Goal: Task Accomplishment & Management: Manage account settings

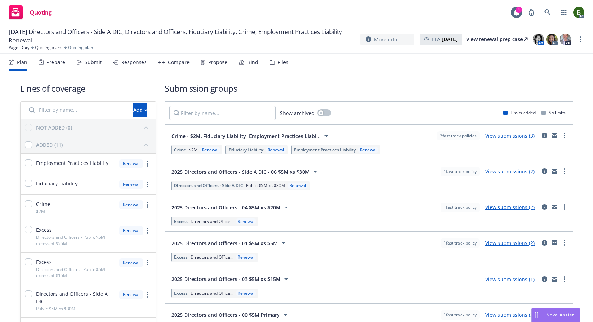
click at [271, 66] on div "Files" at bounding box center [278, 62] width 19 height 17
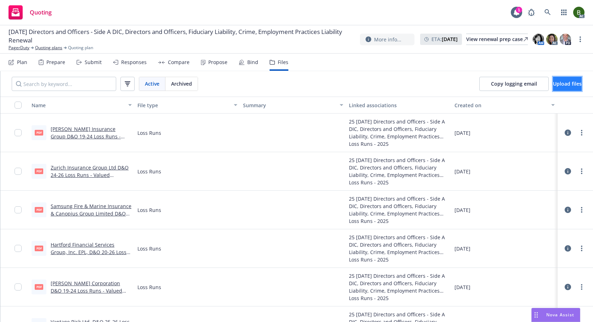
click at [558, 86] on span "Upload files" at bounding box center [567, 83] width 29 height 7
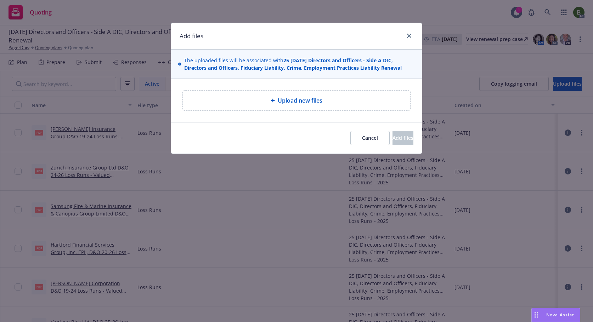
click at [275, 103] on div "Upload new files" at bounding box center [296, 100] width 216 height 8
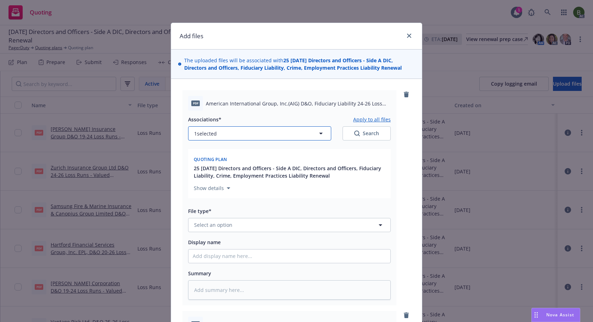
click at [275, 133] on button "1 selected" at bounding box center [259, 133] width 143 height 14
type textarea "x"
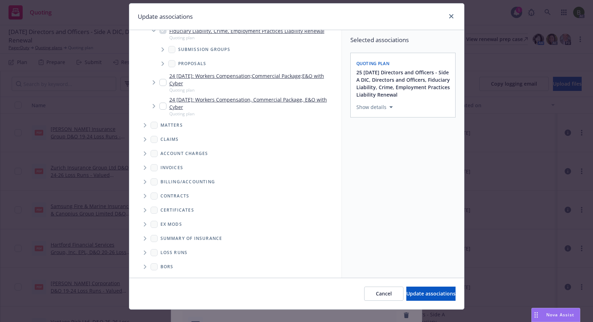
scroll to position [30, 0]
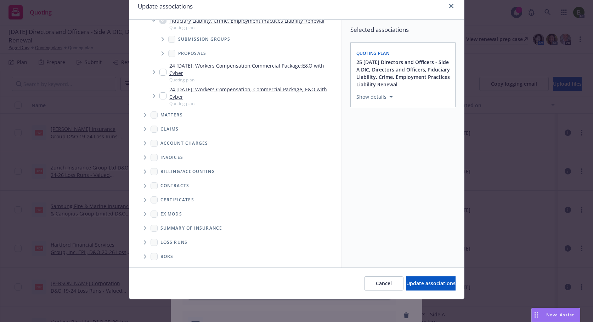
click at [144, 243] on icon "Folder Tree Example" at bounding box center [145, 242] width 3 height 4
click at [161, 267] on div "2025" at bounding box center [171, 268] width 23 height 10
checkbox input "true"
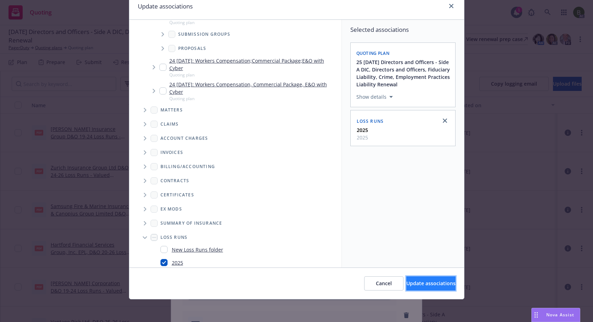
click at [413, 284] on span "Update associations" at bounding box center [430, 283] width 49 height 7
type textarea "x"
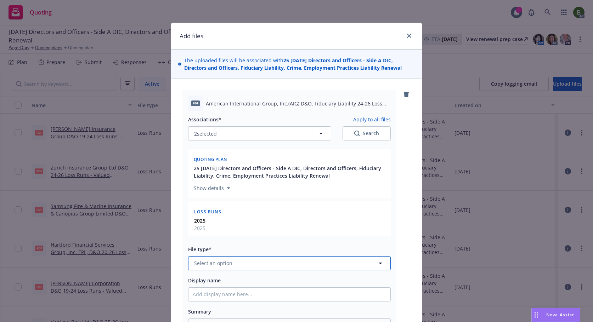
click at [252, 266] on button "Select an option" at bounding box center [289, 263] width 203 height 14
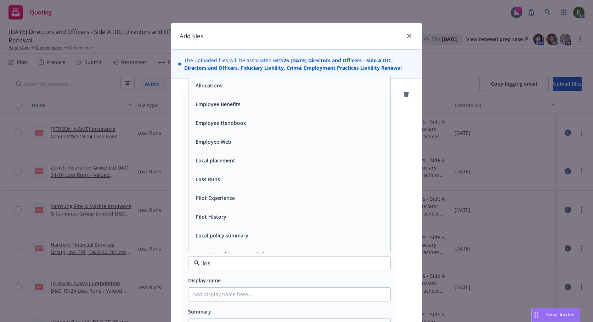
type input "loss"
click at [215, 87] on span "Loss Runs" at bounding box center [207, 85] width 24 height 7
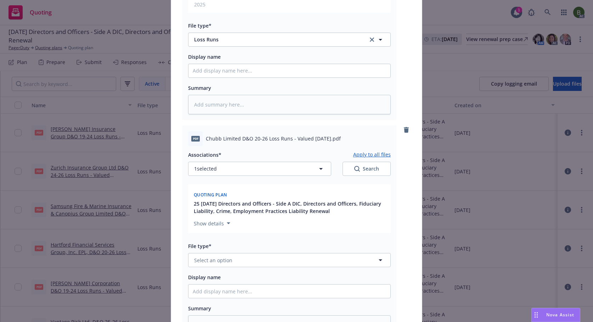
scroll to position [248, 0]
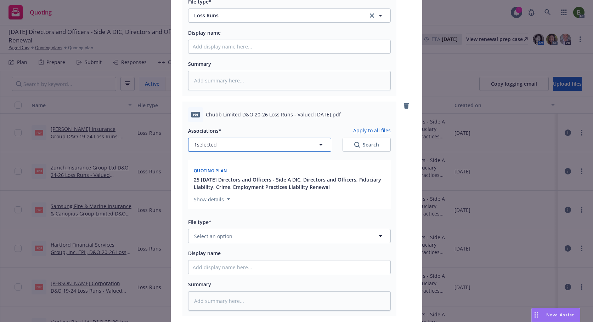
click at [210, 149] on button "1 selected" at bounding box center [259, 145] width 143 height 14
type textarea "x"
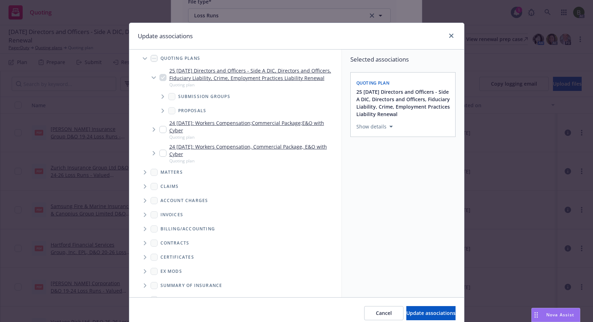
scroll to position [58, 0]
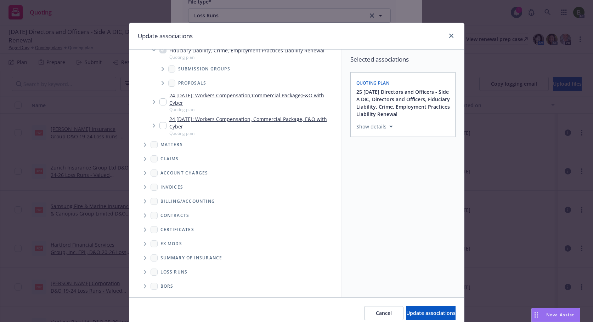
click at [143, 272] on span "Folder Tree Example" at bounding box center [144, 272] width 11 height 11
click at [178, 297] on link "2025" at bounding box center [177, 297] width 11 height 7
checkbox input "true"
click at [432, 315] on span "Update associations" at bounding box center [430, 313] width 49 height 7
type textarea "x"
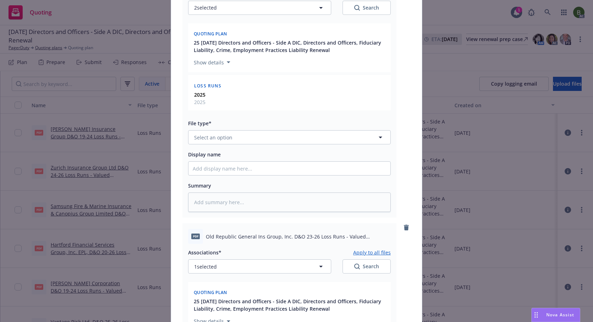
scroll to position [389, 0]
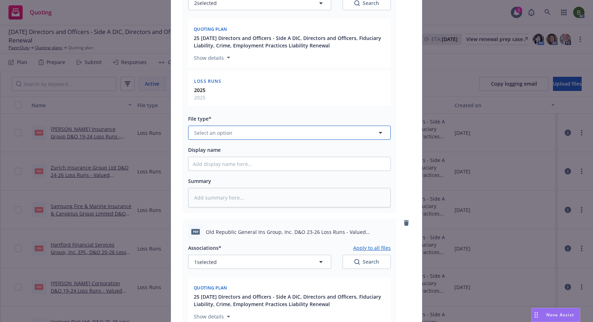
click at [231, 138] on button "Select an option" at bounding box center [289, 133] width 203 height 14
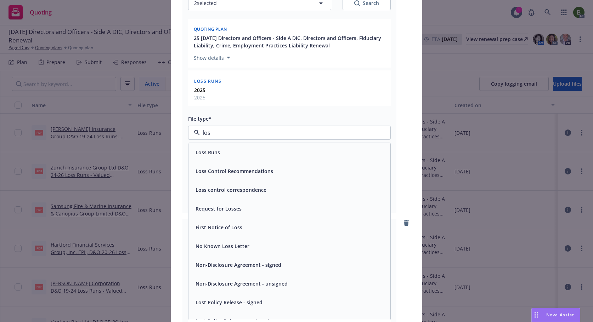
type input "loss"
click at [214, 152] on span "Loss Runs" at bounding box center [207, 152] width 24 height 7
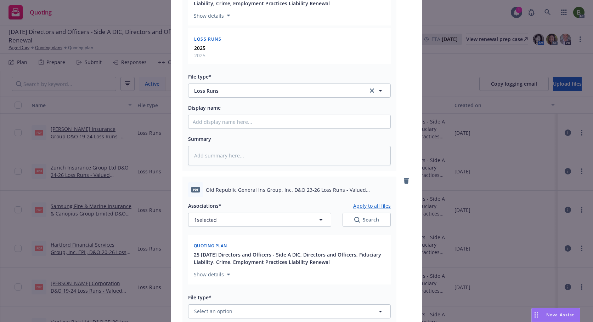
scroll to position [496, 0]
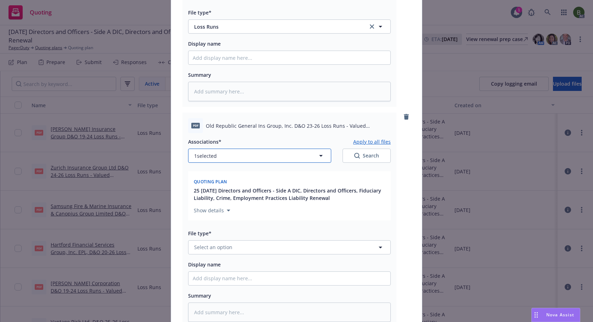
click at [224, 163] on div "Associations* Apply to all files 1 selected Search Quoting plan 25 06/01/25 Dir…" at bounding box center [289, 180] width 203 height 86
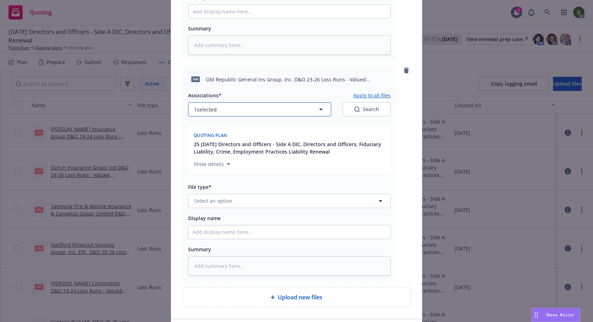
scroll to position [593, 0]
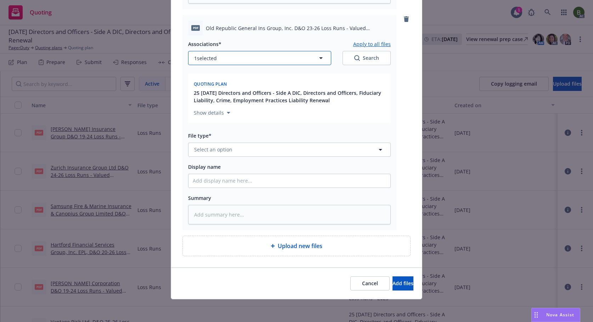
click at [206, 60] on span "1 selected" at bounding box center [205, 58] width 23 height 7
type textarea "x"
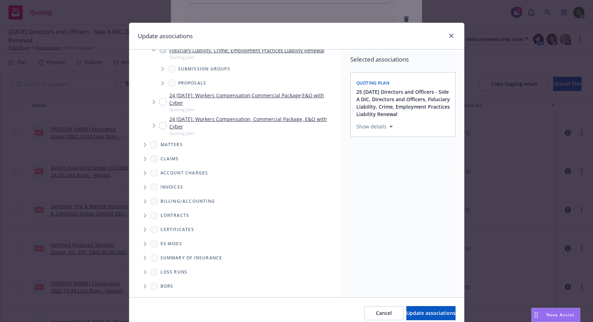
scroll to position [30, 0]
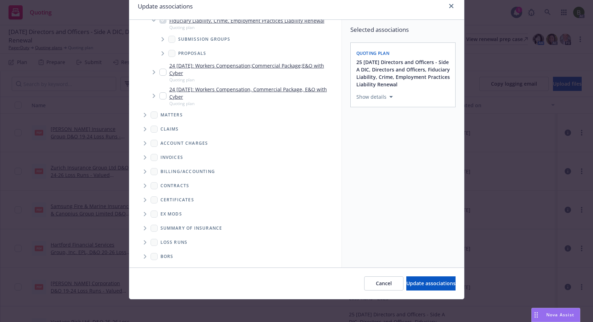
click at [144, 243] on icon "Folder Tree Example" at bounding box center [145, 242] width 3 height 4
click at [182, 263] on div "2025" at bounding box center [247, 268] width 178 height 10
checkbox input "true"
click at [422, 282] on span "Update associations" at bounding box center [430, 283] width 49 height 7
type textarea "x"
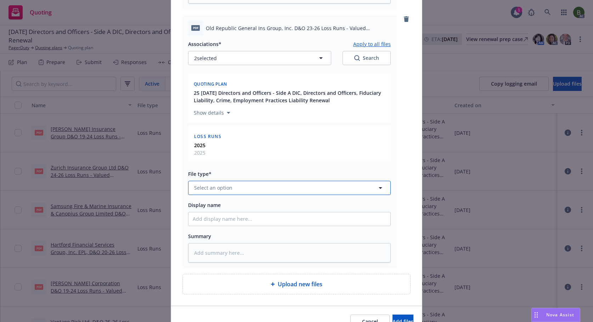
click at [250, 192] on button "Select an option" at bounding box center [289, 188] width 203 height 14
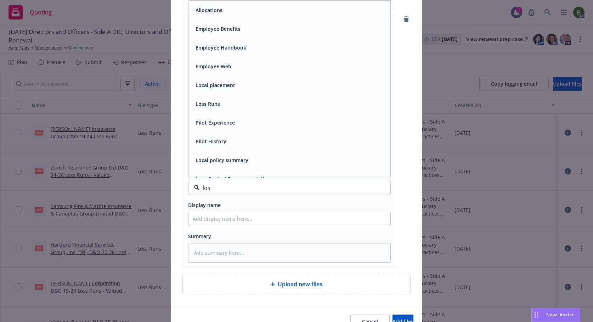
type input "loss"
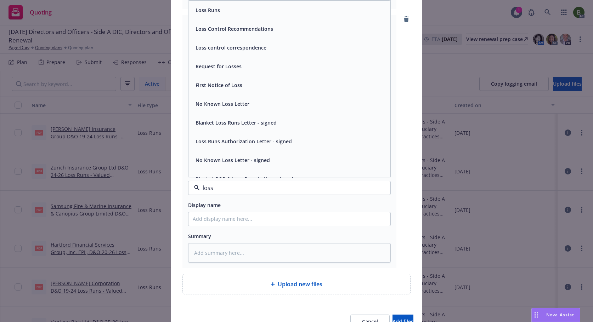
click at [215, 19] on div "Loss Runs" at bounding box center [289, 10] width 202 height 19
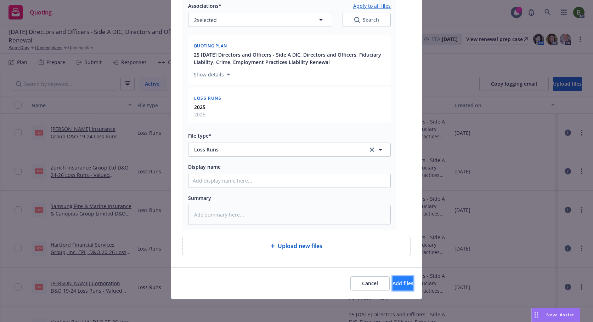
click at [395, 284] on span "Add files" at bounding box center [402, 283] width 21 height 7
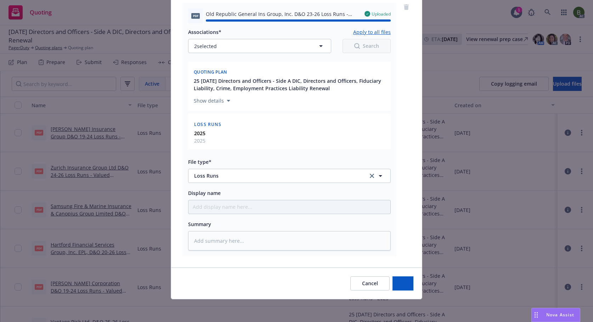
type textarea "x"
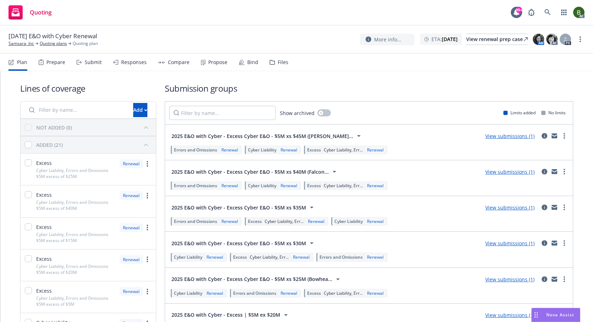
click at [269, 61] on icon at bounding box center [271, 62] width 5 height 5
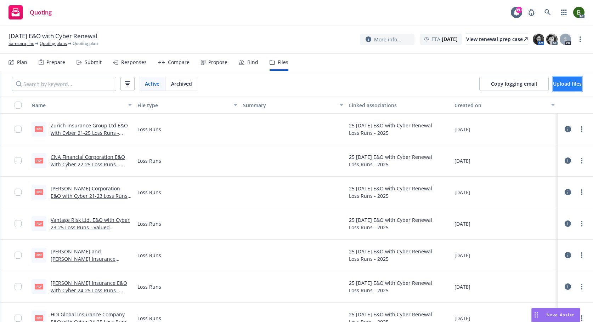
click at [564, 88] on button "Upload files" at bounding box center [567, 84] width 29 height 14
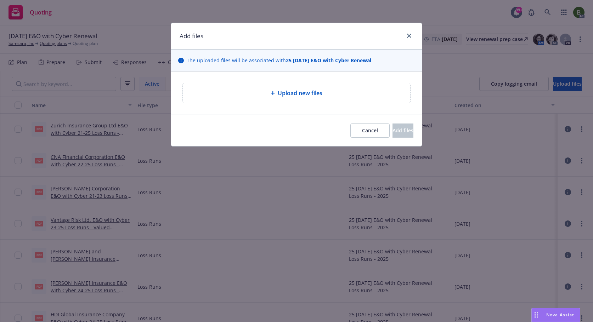
click at [281, 96] on span "Upload new files" at bounding box center [300, 93] width 45 height 8
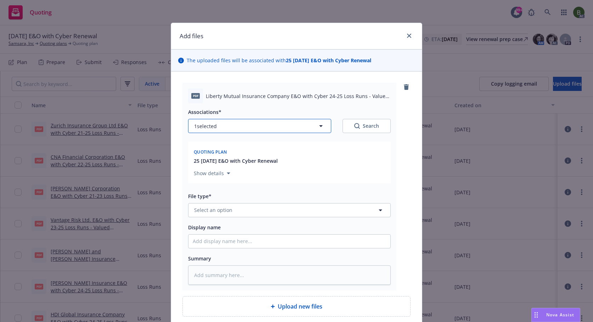
click at [275, 127] on button "1 selected" at bounding box center [259, 126] width 143 height 14
type textarea "x"
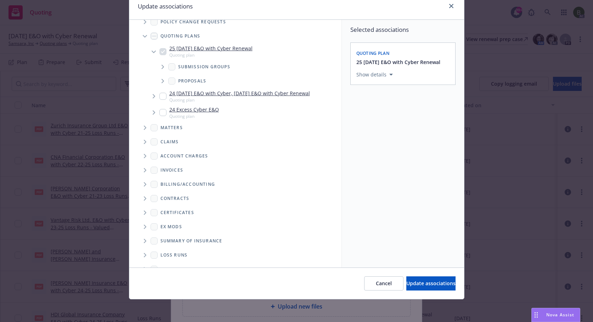
scroll to position [36, 0]
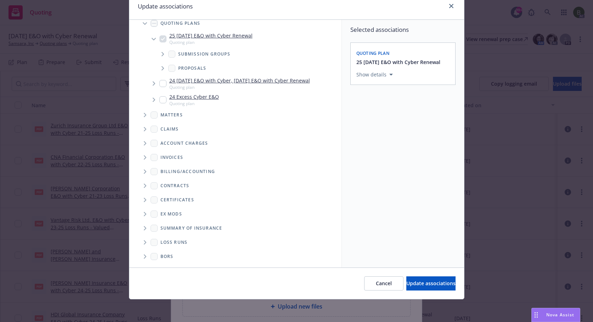
click at [144, 241] on icon "Folder Tree Example" at bounding box center [145, 242] width 2 height 4
click at [161, 265] on input "Folder Tree Example" at bounding box center [163, 267] width 7 height 7
checkbox input "true"
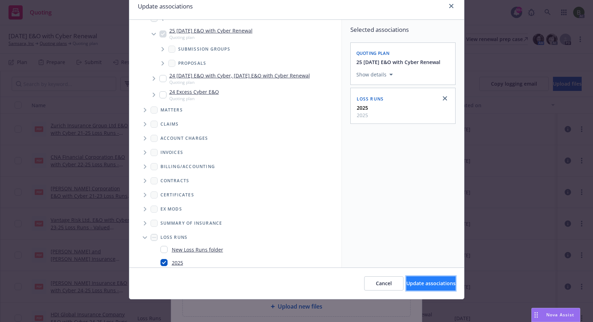
click at [436, 285] on span "Update associations" at bounding box center [430, 283] width 49 height 7
type textarea "x"
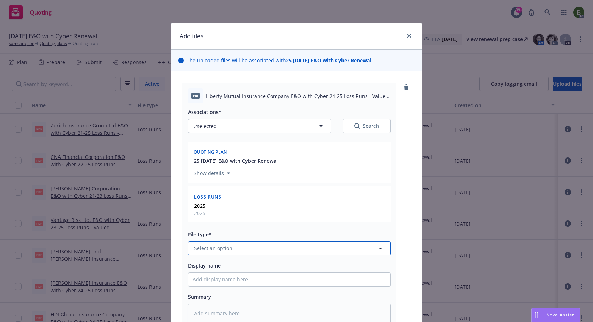
click at [289, 249] on button "Select an option" at bounding box center [289, 248] width 203 height 14
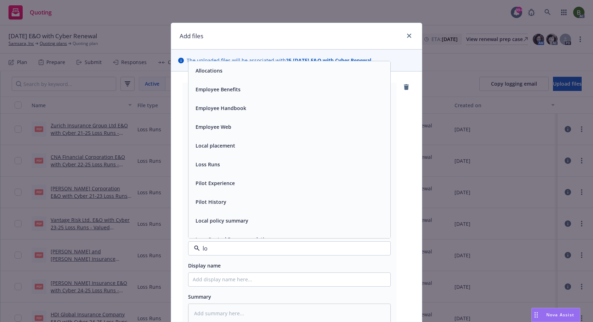
type input "los"
click at [235, 72] on div "Loss Runs" at bounding box center [289, 71] width 193 height 10
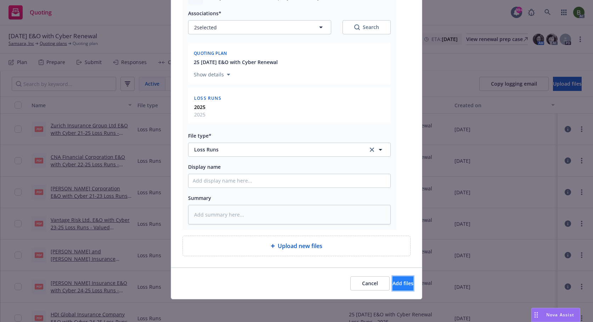
click at [392, 282] on span "Add files" at bounding box center [402, 283] width 21 height 7
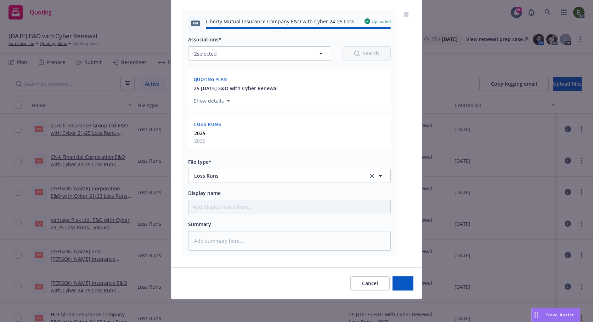
type textarea "x"
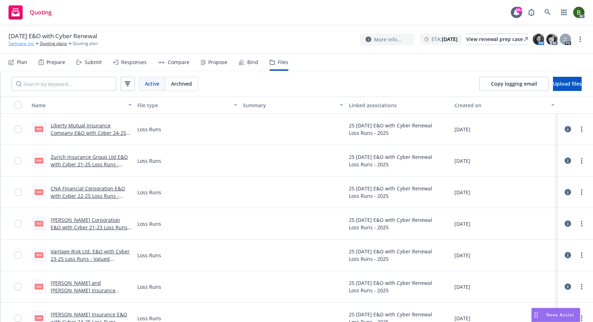
click at [19, 44] on link "Samsara, Inc" at bounding box center [20, 43] width 25 height 6
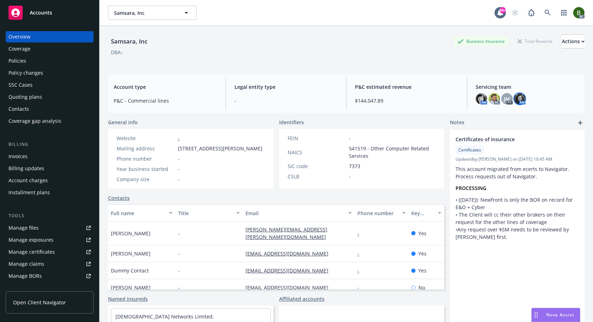
click at [517, 99] on img at bounding box center [519, 98] width 11 height 11
click at [478, 102] on img at bounding box center [481, 98] width 11 height 11
click at [519, 97] on img at bounding box center [519, 98] width 11 height 11
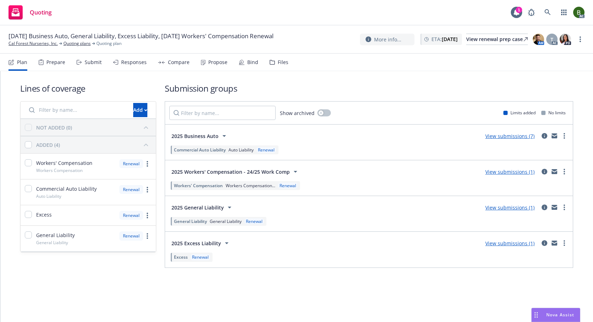
click at [281, 62] on div "Files" at bounding box center [283, 62] width 11 height 6
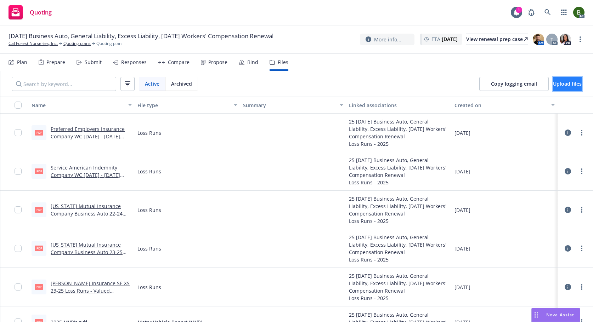
click at [563, 85] on span "Upload files" at bounding box center [567, 83] width 29 height 7
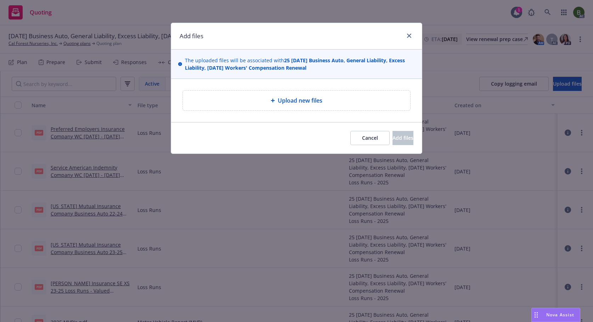
click at [291, 99] on span "Upload new files" at bounding box center [300, 100] width 45 height 8
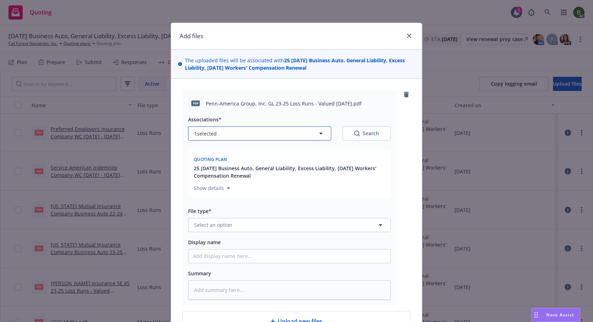
click at [222, 134] on button "1 selected" at bounding box center [259, 133] width 143 height 14
type textarea "x"
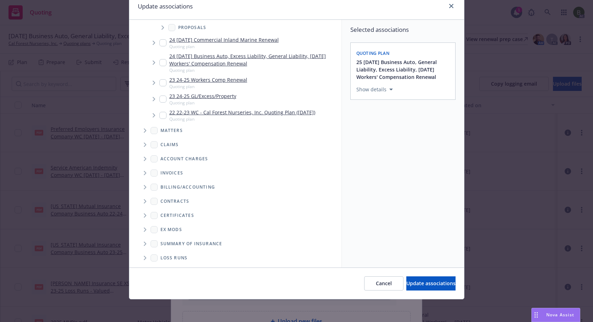
scroll to position [116, 0]
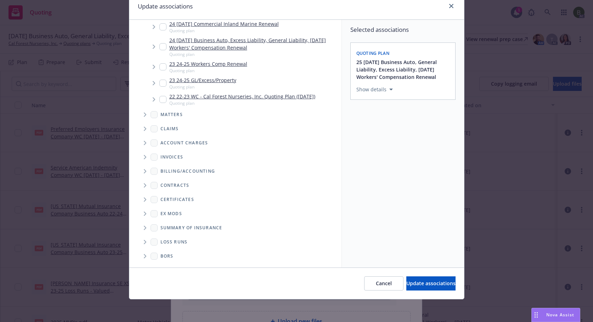
click at [144, 242] on span "Folder Tree Example" at bounding box center [144, 242] width 11 height 11
click at [172, 265] on link "2025" at bounding box center [177, 267] width 11 height 7
checkbox input "true"
click at [406, 285] on span "Update associations" at bounding box center [430, 283] width 49 height 7
type textarea "x"
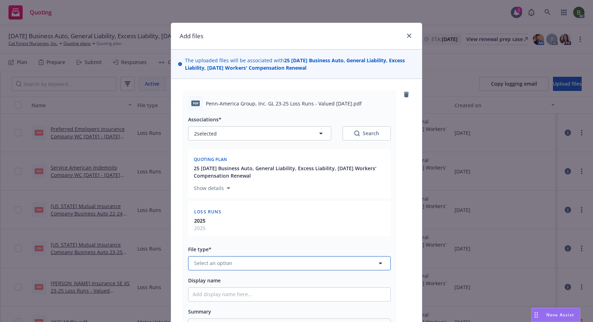
click at [275, 263] on button "Select an option" at bounding box center [289, 263] width 203 height 14
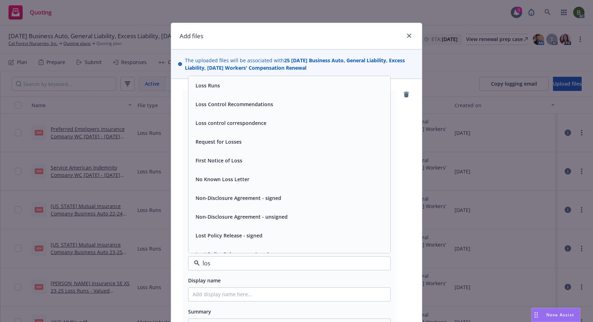
type input "loss"
click at [209, 85] on span "Loss Runs" at bounding box center [207, 85] width 24 height 7
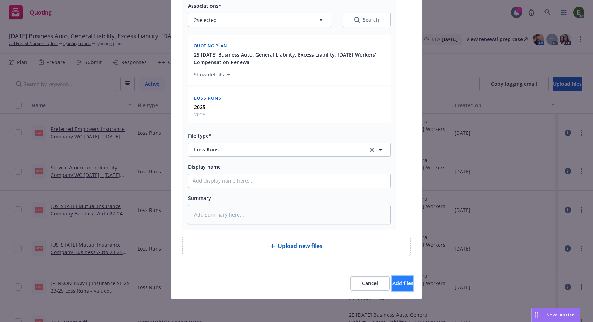
click at [393, 284] on span "Add files" at bounding box center [402, 283] width 21 height 7
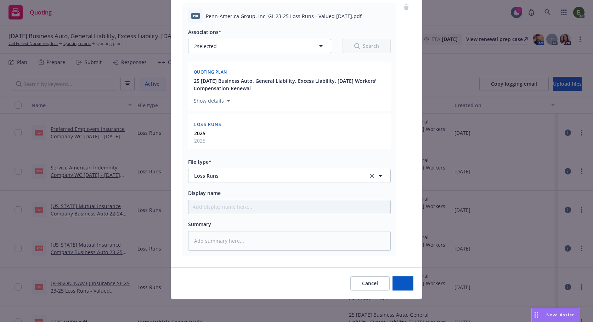
scroll to position [87, 0]
type textarea "x"
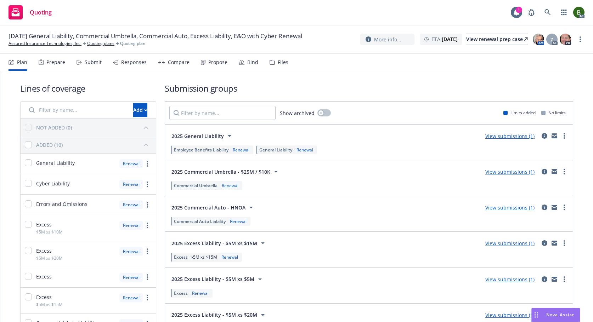
click at [278, 62] on div "Files" at bounding box center [283, 62] width 11 height 6
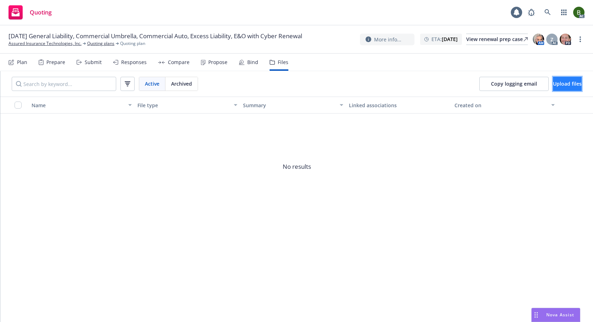
click at [568, 87] on button "Upload files" at bounding box center [567, 84] width 29 height 14
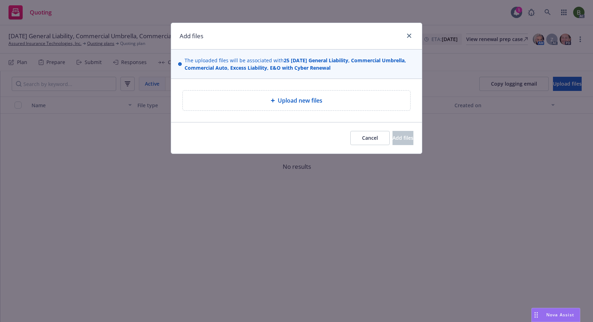
click at [302, 103] on span "Upload new files" at bounding box center [300, 100] width 45 height 8
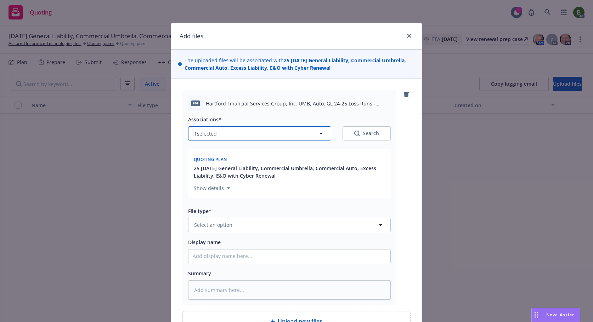
click at [294, 136] on button "1 selected" at bounding box center [259, 133] width 143 height 14
type textarea "x"
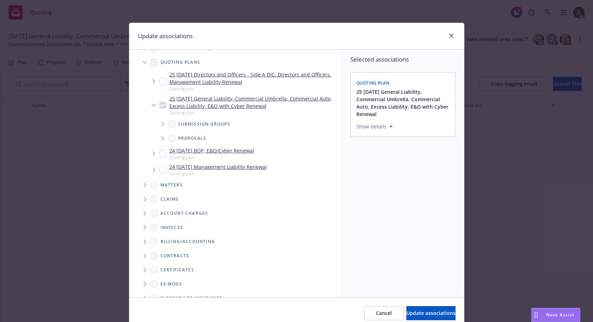
scroll to position [68, 0]
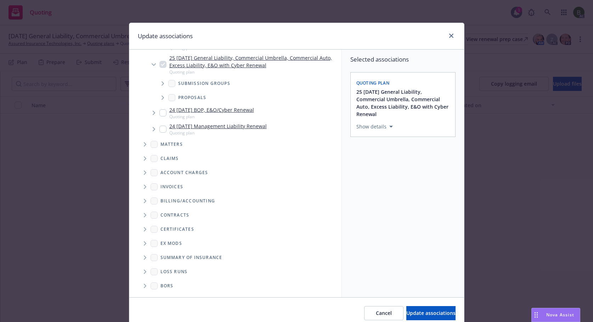
click at [140, 272] on span "Folder Tree Example" at bounding box center [144, 271] width 11 height 11
click at [168, 296] on div "2025" at bounding box center [171, 297] width 23 height 10
checkbox input "true"
click at [426, 311] on span "Update associations" at bounding box center [430, 313] width 49 height 7
type textarea "x"
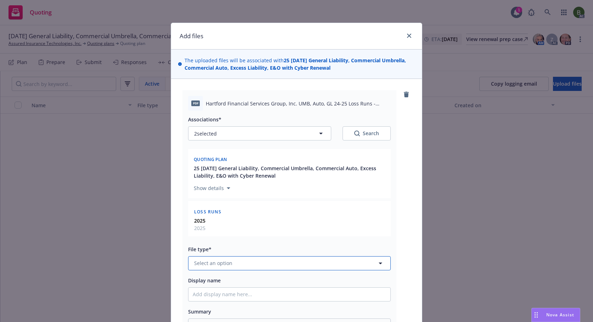
click at [256, 267] on button "Select an option" at bounding box center [289, 263] width 203 height 14
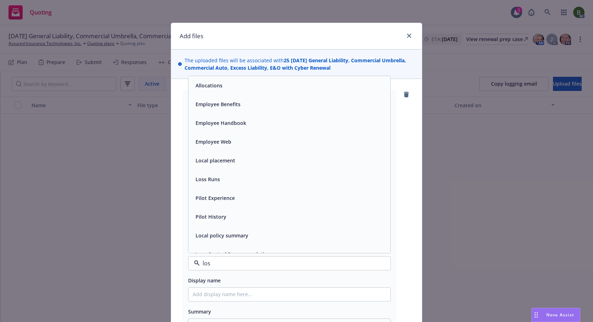
type input "loss"
click at [203, 92] on div "Loss Runs" at bounding box center [289, 85] width 202 height 19
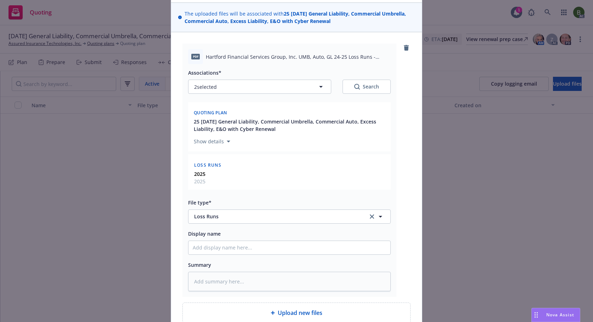
scroll to position [114, 0]
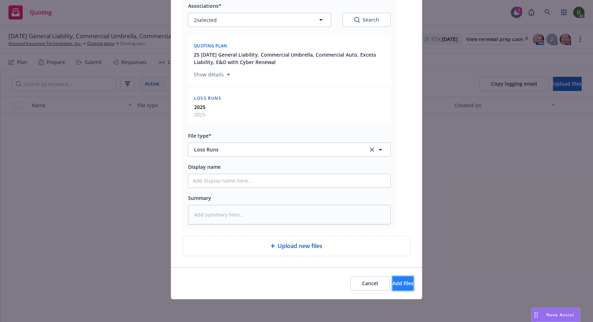
click at [392, 284] on span "Add files" at bounding box center [402, 283] width 21 height 7
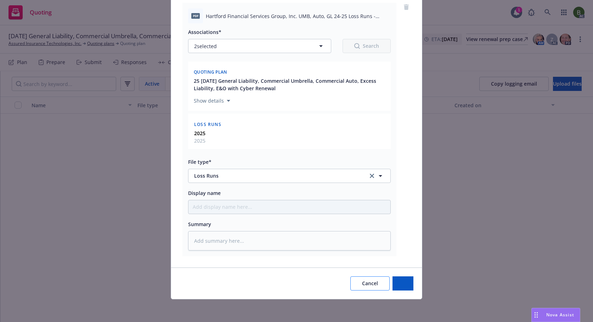
scroll to position [87, 0]
type textarea "x"
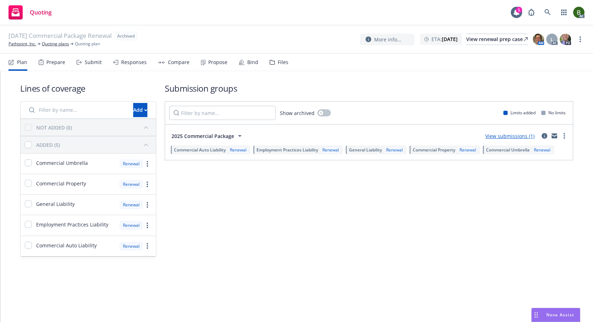
click at [274, 65] on div "Files" at bounding box center [278, 62] width 19 height 17
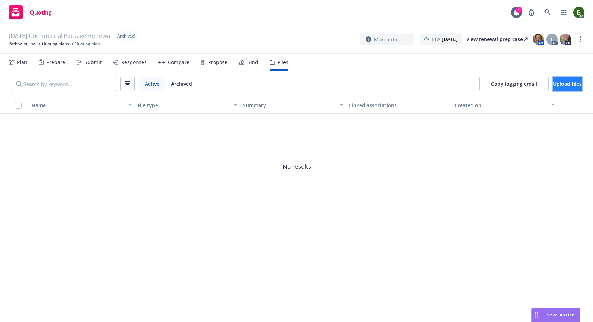
click at [553, 85] on span "Upload files" at bounding box center [567, 83] width 29 height 7
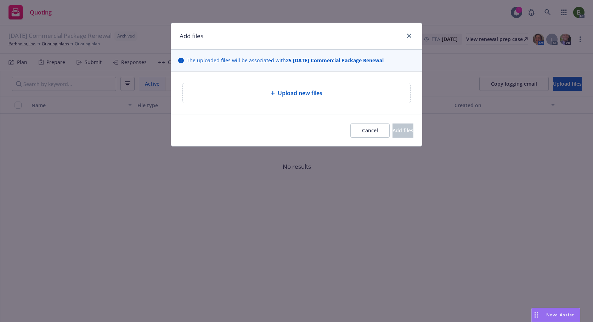
click at [303, 96] on span "Upload new files" at bounding box center [300, 93] width 45 height 8
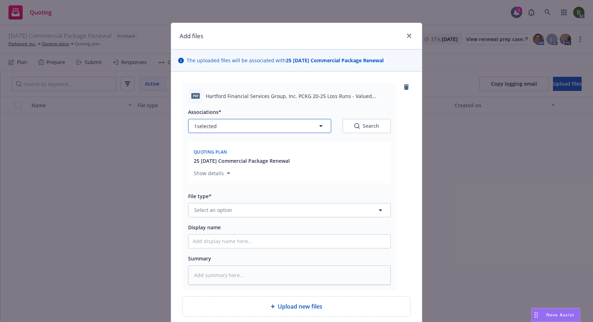
click at [251, 129] on button "1 selected" at bounding box center [259, 126] width 143 height 14
type textarea "x"
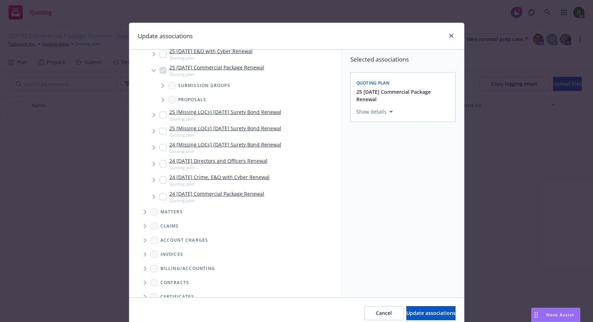
scroll to position [134, 0]
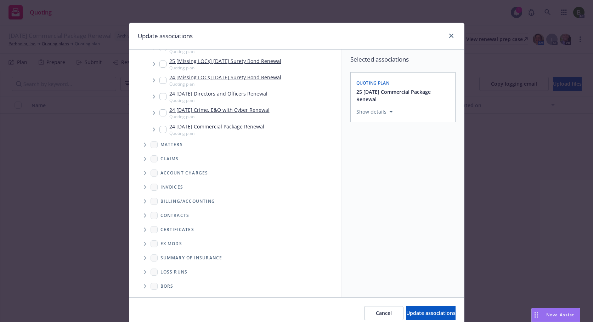
click at [144, 272] on span "Folder Tree Example" at bounding box center [144, 272] width 11 height 11
click at [164, 287] on input "Folder Tree Example" at bounding box center [163, 284] width 7 height 7
checkbox input "true"
click at [382, 163] on div "Select an option" at bounding box center [399, 160] width 75 height 7
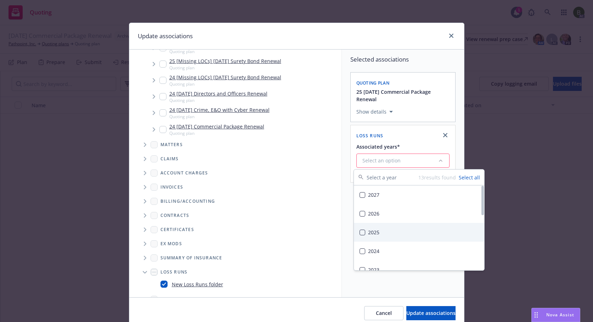
click at [370, 234] on div "2025" at bounding box center [419, 232] width 130 height 19
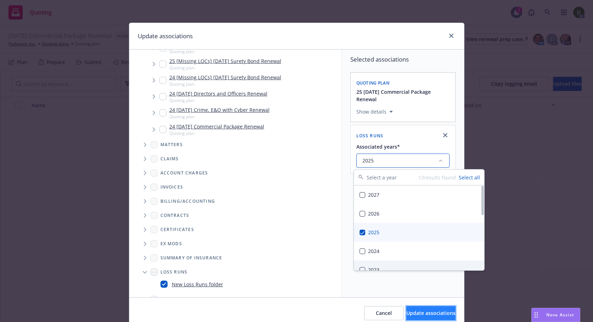
click at [417, 314] on span "Update associations" at bounding box center [430, 313] width 49 height 7
type textarea "x"
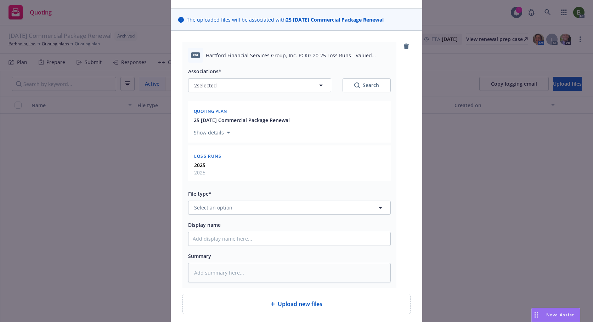
scroll to position [71, 0]
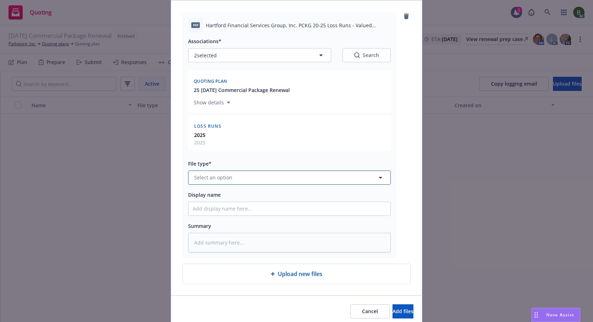
click at [264, 179] on button "Select an option" at bounding box center [289, 178] width 203 height 14
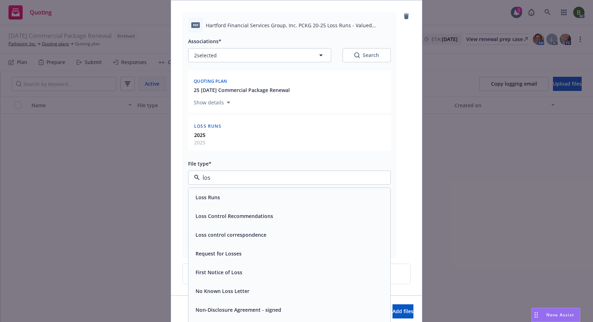
type input "loss"
click at [207, 195] on span "Loss Runs" at bounding box center [207, 197] width 24 height 7
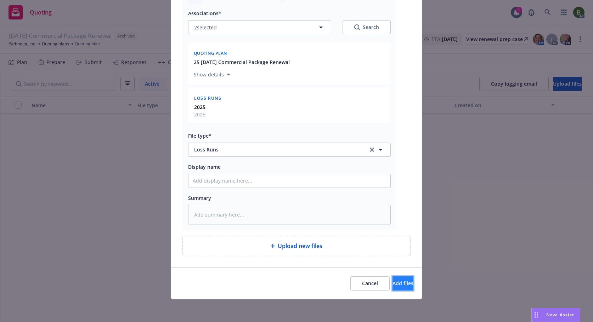
click at [392, 281] on span "Add files" at bounding box center [402, 283] width 21 height 7
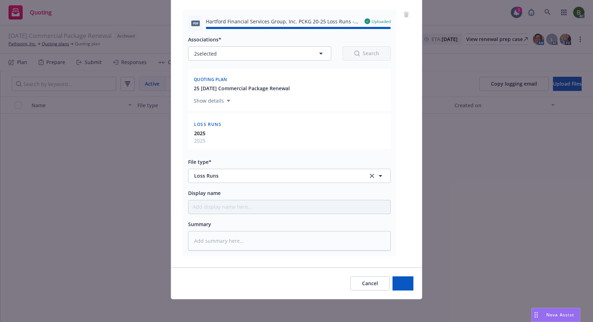
type textarea "x"
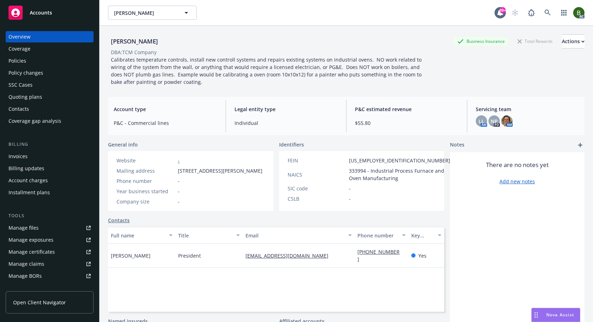
click at [25, 59] on div "Policies" at bounding box center [17, 60] width 18 height 11
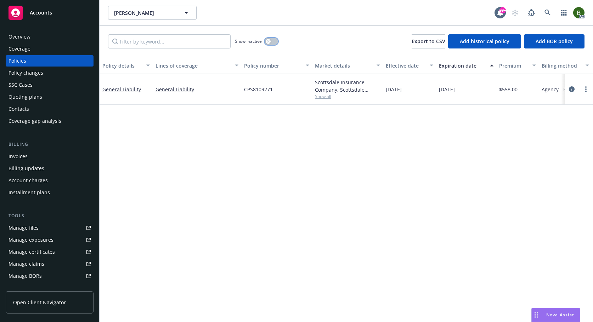
click at [273, 42] on button "button" at bounding box center [270, 41] width 13 height 7
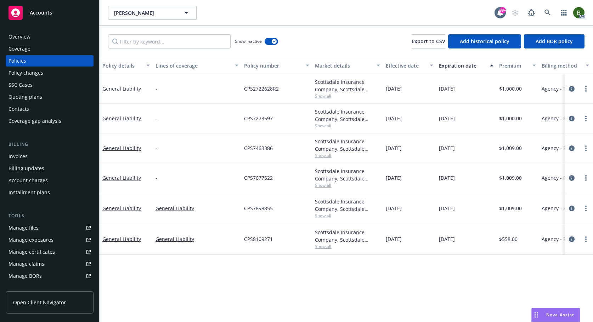
click at [575, 241] on link "circleInformation" at bounding box center [571, 239] width 8 height 8
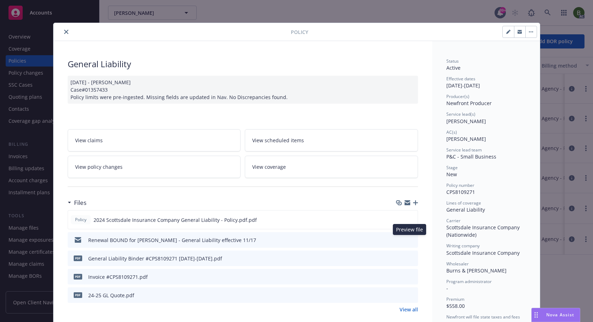
click at [409, 240] on icon "preview file" at bounding box center [411, 239] width 6 height 5
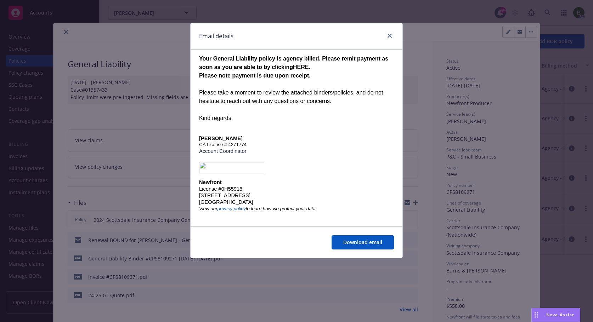
scroll to position [123, 0]
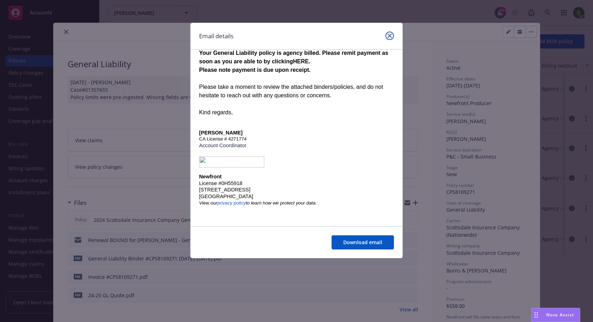
click at [391, 34] on icon "close" at bounding box center [389, 36] width 4 height 4
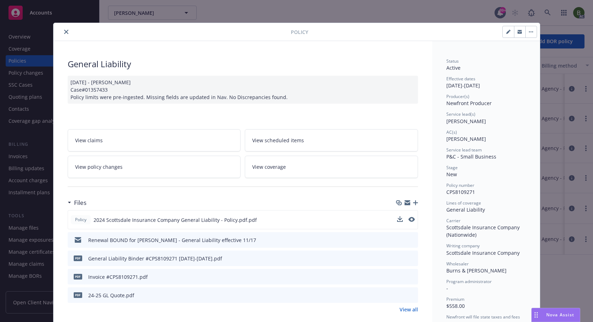
click at [409, 222] on button at bounding box center [411, 219] width 6 height 7
click at [408, 278] on icon "preview file" at bounding box center [411, 276] width 6 height 5
click at [409, 255] on button at bounding box center [412, 258] width 6 height 7
click at [409, 258] on icon "preview file" at bounding box center [411, 258] width 6 height 5
click at [409, 219] on icon "preview file" at bounding box center [411, 219] width 6 height 5
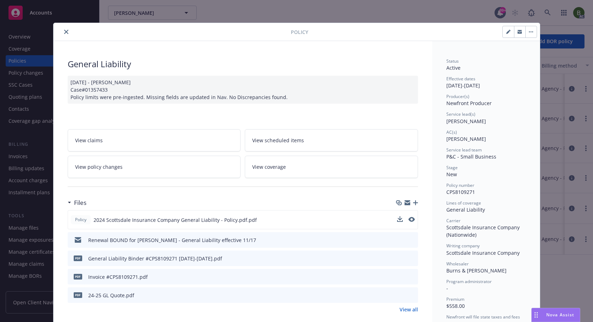
click at [409, 242] on icon "preview file" at bounding box center [411, 239] width 6 height 5
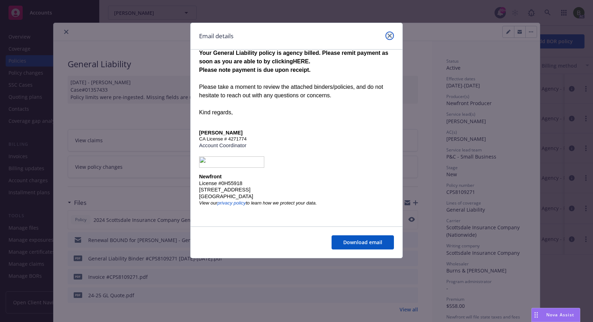
click at [389, 35] on icon "close" at bounding box center [389, 36] width 4 height 4
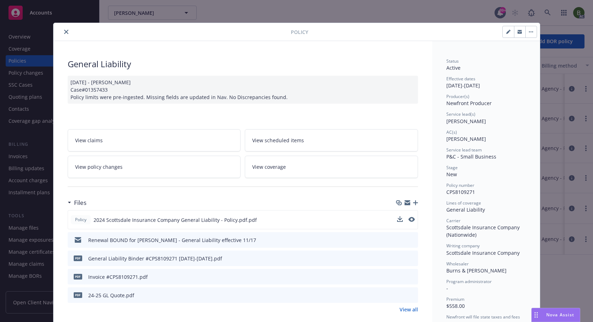
click at [59, 29] on div at bounding box center [173, 32] width 234 height 8
click at [65, 30] on icon "close" at bounding box center [66, 32] width 4 height 4
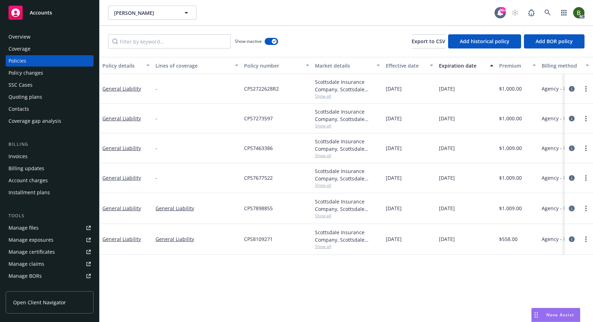
click at [570, 205] on link "circleInformation" at bounding box center [571, 208] width 8 height 8
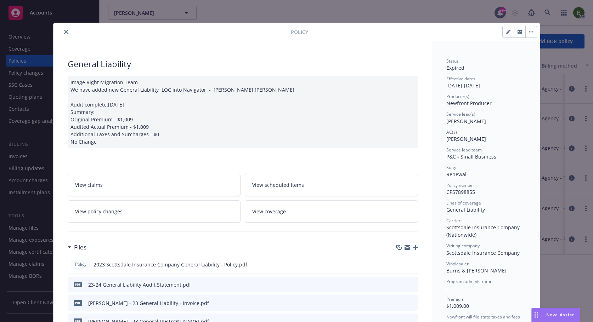
click at [64, 31] on icon "close" at bounding box center [66, 32] width 4 height 4
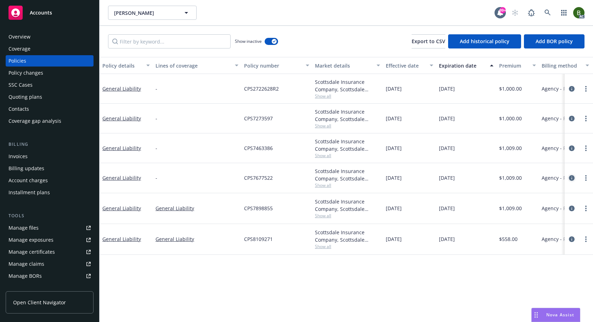
click at [569, 176] on icon "circleInformation" at bounding box center [572, 178] width 6 height 6
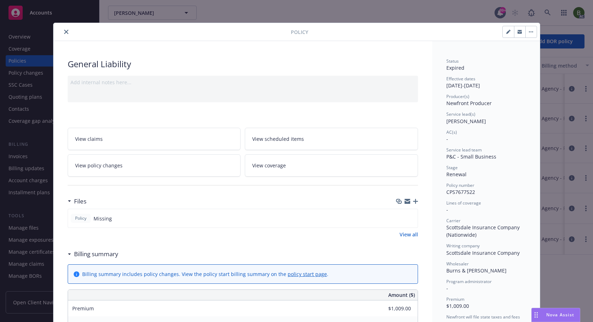
click at [65, 32] on icon "close" at bounding box center [66, 32] width 4 height 4
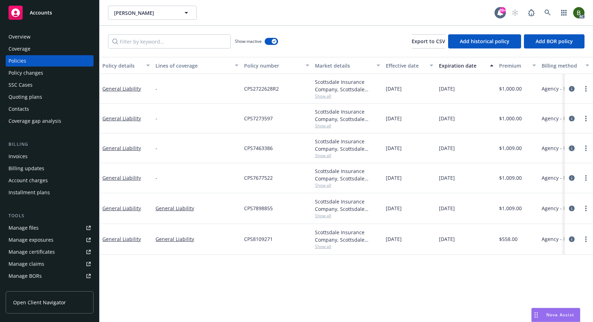
click at [573, 146] on icon "circleInformation" at bounding box center [572, 149] width 6 height 6
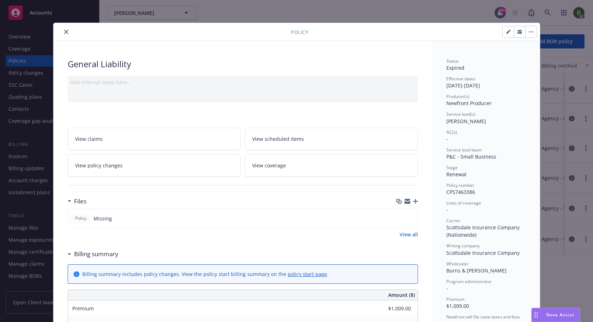
click at [63, 34] on button "close" at bounding box center [66, 32] width 8 height 8
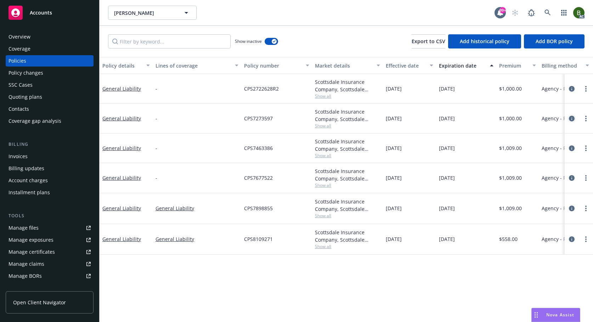
click at [571, 118] on icon "circleInformation" at bounding box center [572, 119] width 6 height 6
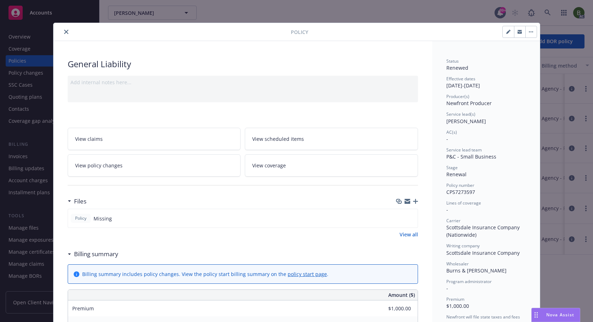
click at [65, 32] on icon "close" at bounding box center [66, 32] width 4 height 4
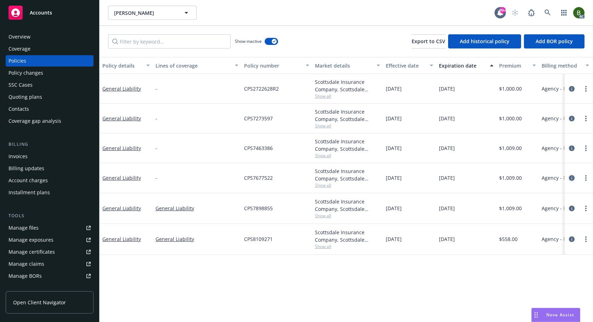
click at [571, 177] on icon "circleInformation" at bounding box center [572, 178] width 6 height 6
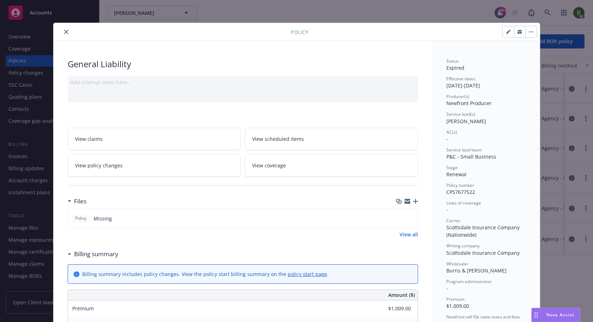
click at [64, 30] on icon "close" at bounding box center [66, 32] width 4 height 4
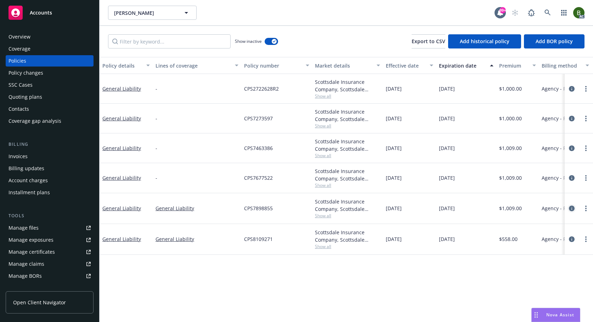
click at [569, 207] on icon "circleInformation" at bounding box center [572, 209] width 6 height 6
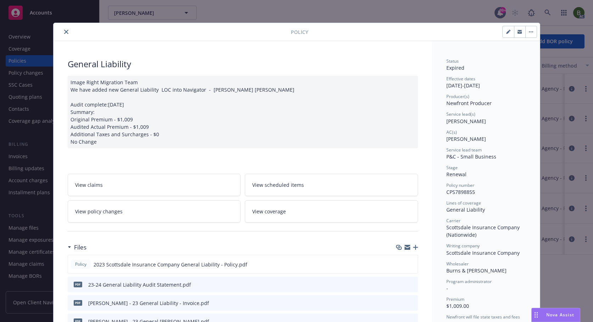
click at [64, 31] on icon "close" at bounding box center [66, 32] width 4 height 4
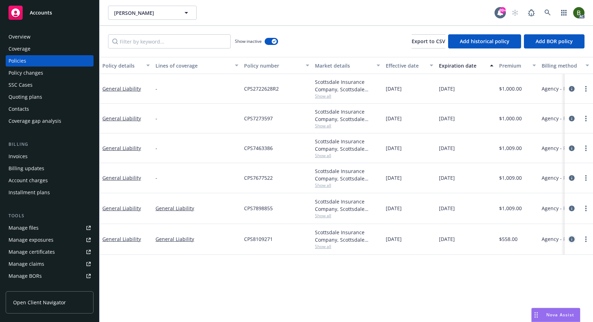
click at [573, 239] on icon "circleInformation" at bounding box center [572, 240] width 6 height 6
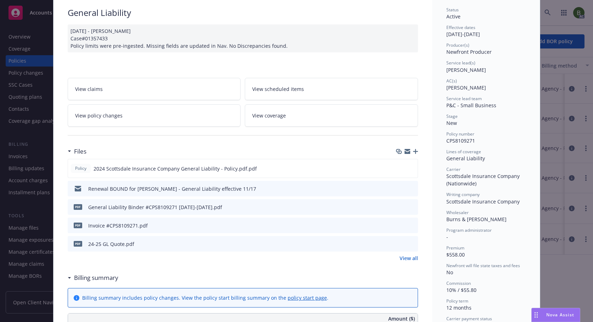
scroll to position [92, 0]
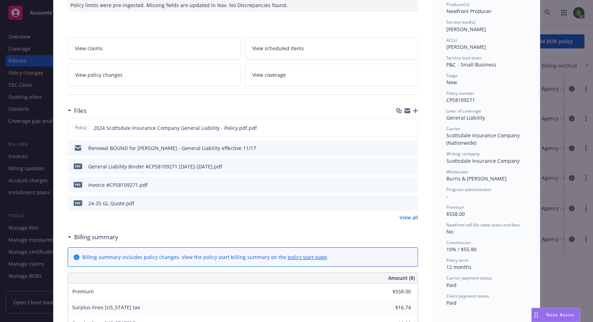
click at [410, 220] on link "View all" at bounding box center [408, 217] width 18 height 7
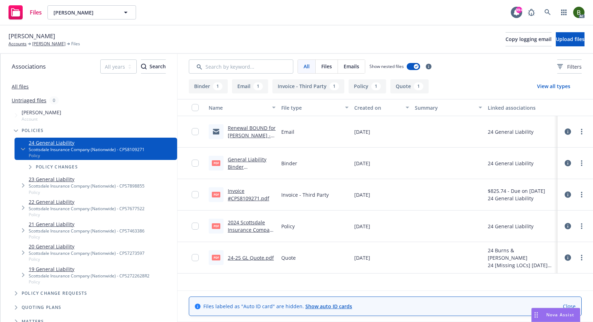
click at [245, 129] on link "Renewal BOUND for [PERSON_NAME] - General Liability effective 11/17" at bounding box center [252, 139] width 48 height 29
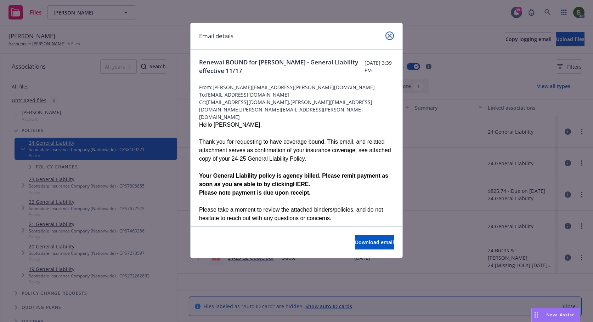
click at [390, 36] on icon "close" at bounding box center [389, 36] width 4 height 4
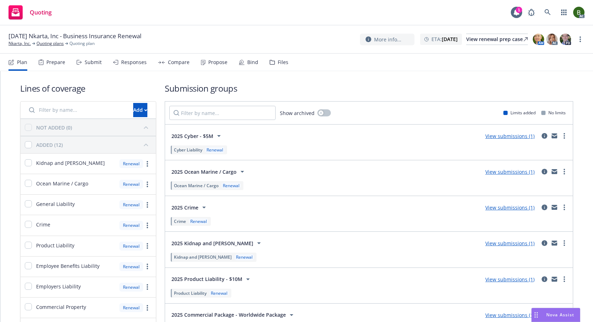
click at [274, 63] on div "Files" at bounding box center [278, 62] width 19 height 17
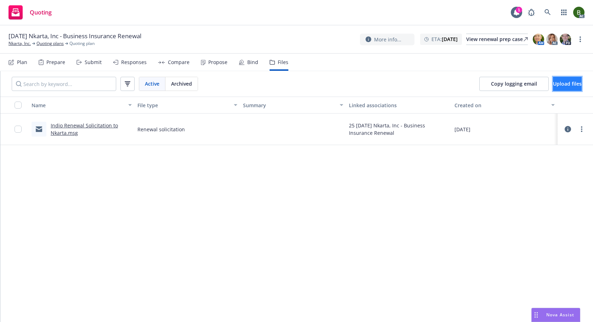
click at [553, 86] on span "Upload files" at bounding box center [567, 83] width 29 height 7
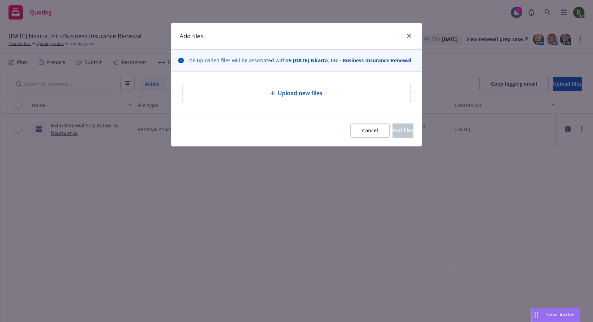
click at [300, 90] on span "Upload new files" at bounding box center [300, 93] width 45 height 8
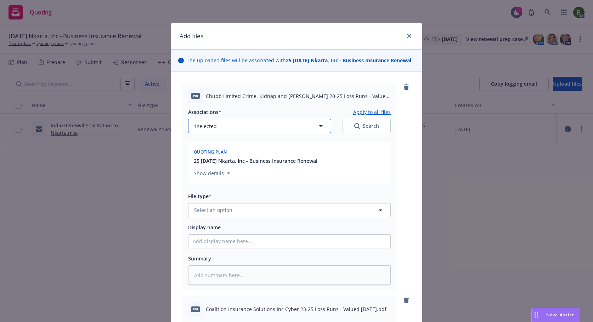
click at [221, 131] on button "1 selected" at bounding box center [259, 126] width 143 height 14
type textarea "x"
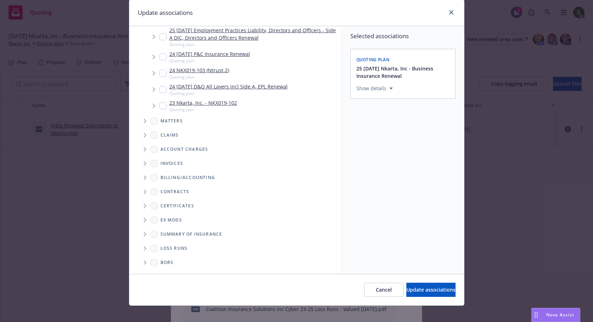
scroll to position [30, 0]
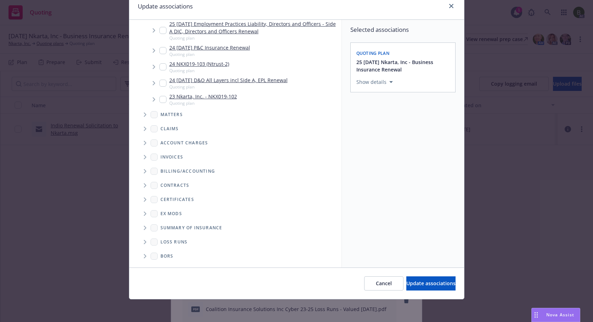
click at [140, 243] on span "Folder Tree Example" at bounding box center [144, 242] width 11 height 11
click at [166, 265] on div "2025" at bounding box center [171, 267] width 23 height 10
checkbox input "true"
click at [406, 282] on span "Update associations" at bounding box center [430, 283] width 49 height 7
type textarea "x"
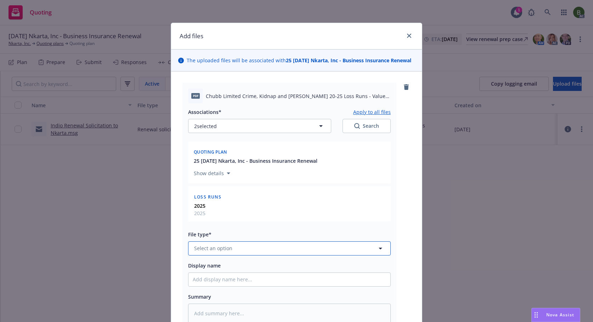
click at [246, 248] on button "Select an option" at bounding box center [289, 248] width 203 height 14
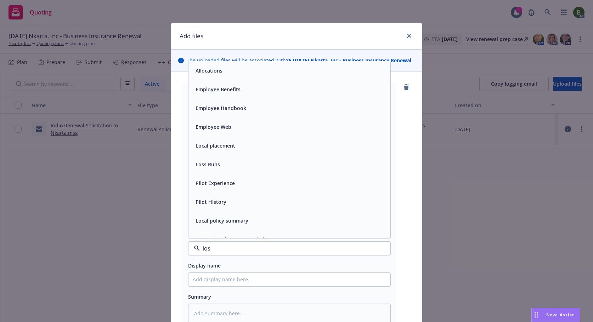
type input "loss"
click at [222, 76] on div "Loss Runs" at bounding box center [289, 70] width 202 height 19
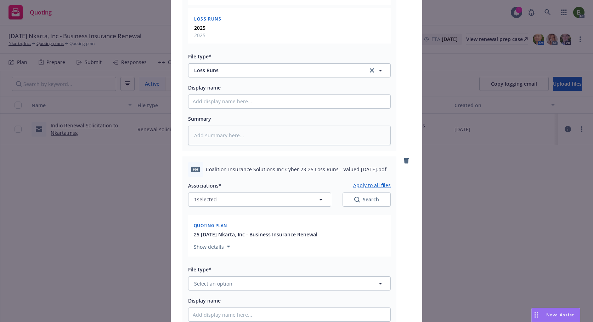
scroll to position [212, 0]
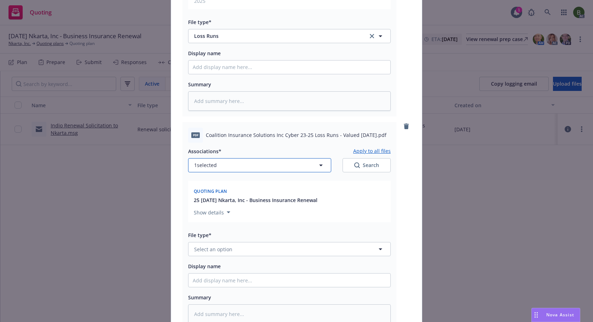
click at [226, 167] on button "1 selected" at bounding box center [259, 165] width 143 height 14
type textarea "x"
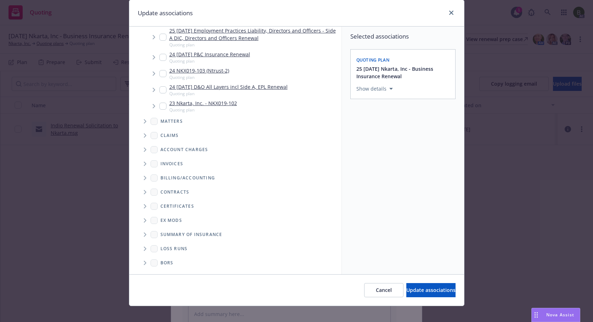
scroll to position [30, 0]
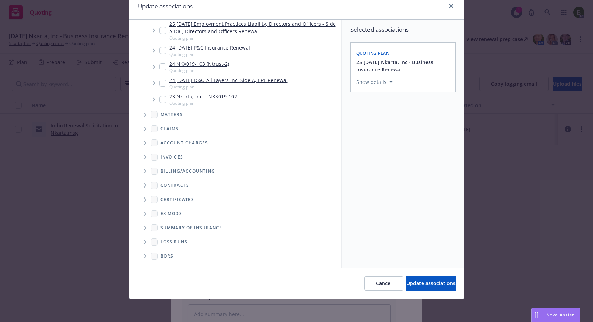
click at [144, 243] on icon "Folder Tree Example" at bounding box center [145, 242] width 2 height 4
click at [167, 265] on div "2025" at bounding box center [171, 267] width 23 height 10
checkbox input "true"
click at [410, 283] on span "Update associations" at bounding box center [430, 283] width 49 height 7
type textarea "x"
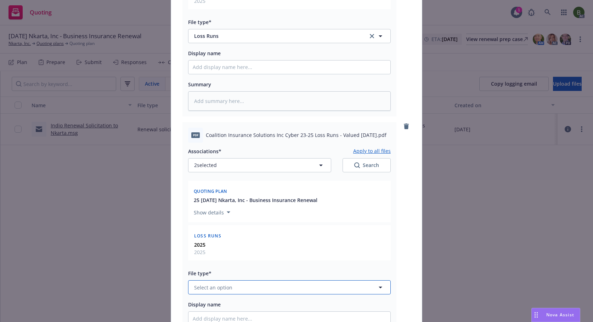
click at [243, 285] on button "Select an option" at bounding box center [289, 287] width 203 height 14
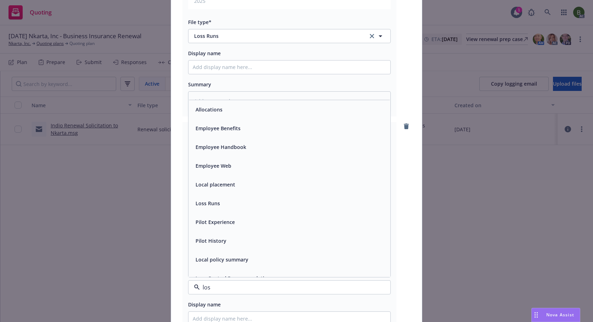
type input "loss"
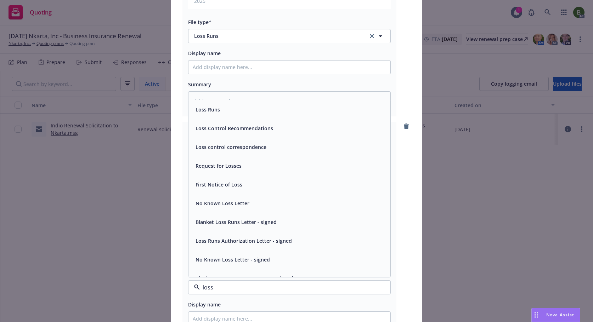
click at [206, 114] on div "Loss Runs" at bounding box center [207, 109] width 29 height 10
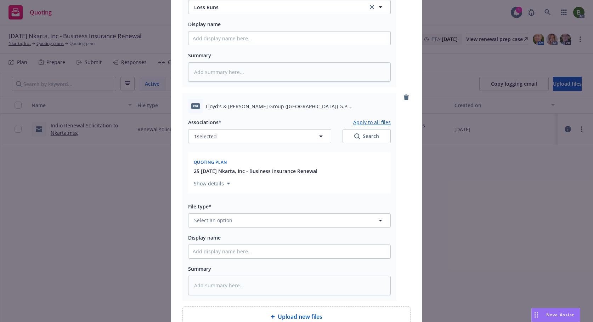
scroll to position [496, 0]
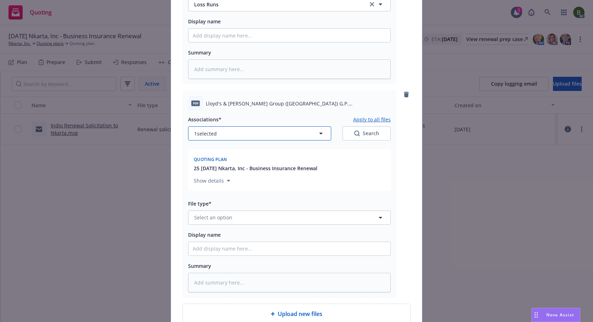
click at [212, 136] on span "1 selected" at bounding box center [205, 133] width 23 height 7
type textarea "x"
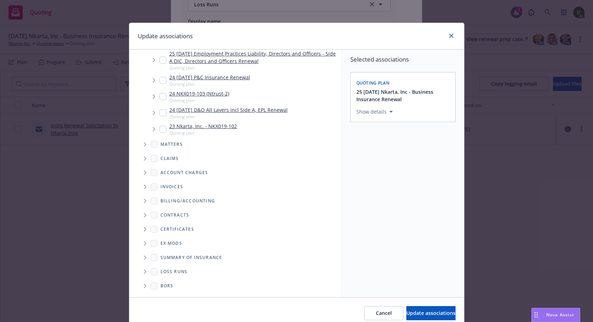
scroll to position [30, 0]
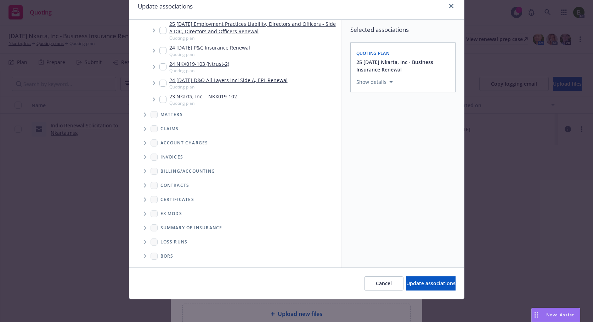
click at [142, 244] on span "Folder Tree Example" at bounding box center [144, 242] width 11 height 11
click at [172, 267] on link "2025" at bounding box center [177, 267] width 11 height 7
checkbox input "true"
click at [406, 282] on span "Update associations" at bounding box center [430, 283] width 49 height 7
type textarea "x"
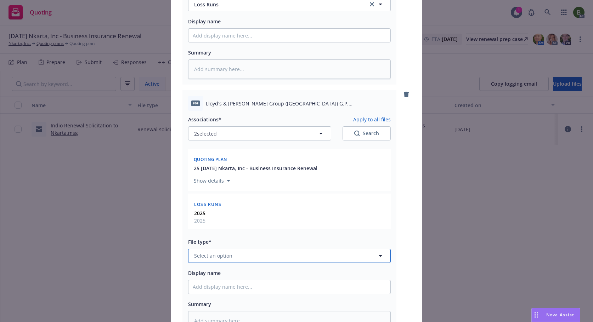
click at [237, 258] on button "Select an option" at bounding box center [289, 256] width 203 height 14
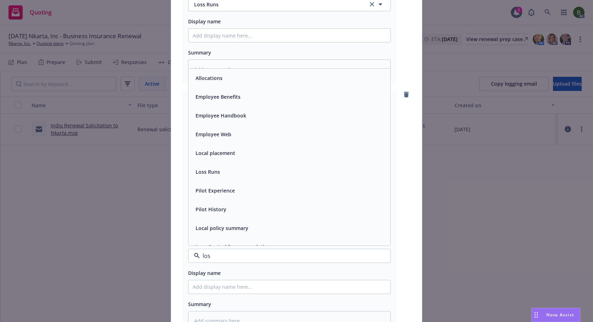
type input "loss"
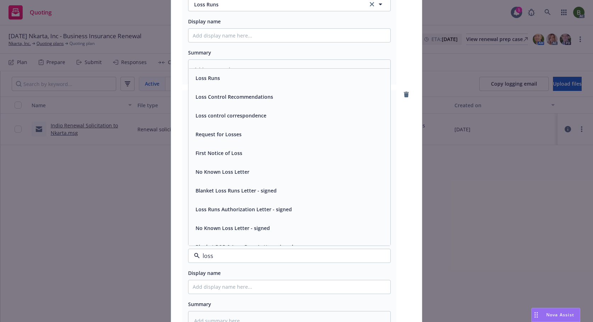
click at [201, 82] on div "Loss Runs" at bounding box center [207, 78] width 29 height 10
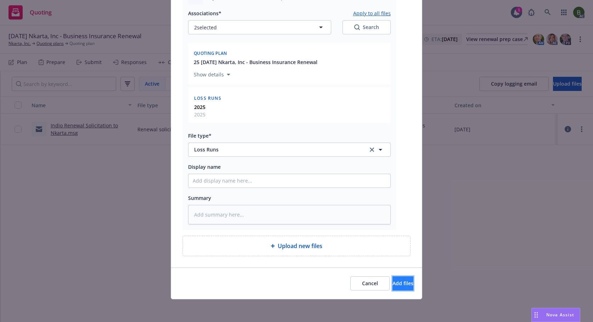
click at [392, 284] on span "Add files" at bounding box center [402, 283] width 21 height 7
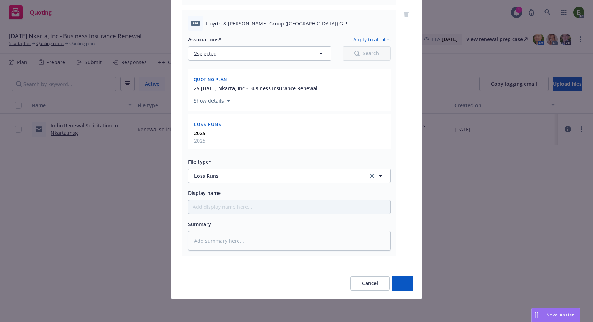
scroll to position [576, 0]
type textarea "x"
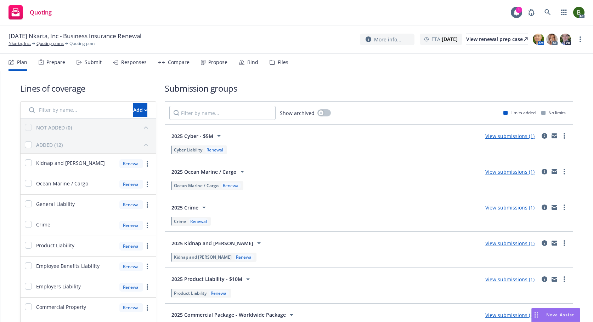
click at [272, 59] on div "Files" at bounding box center [278, 62] width 19 height 17
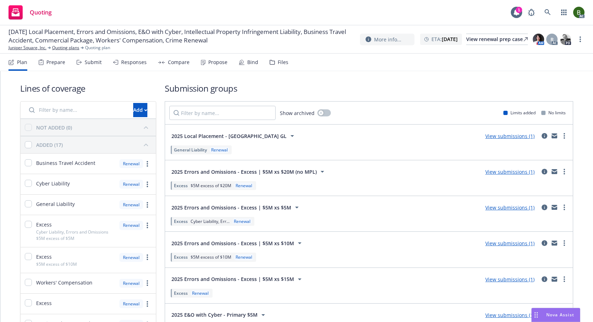
click at [274, 61] on div "Files" at bounding box center [278, 62] width 19 height 17
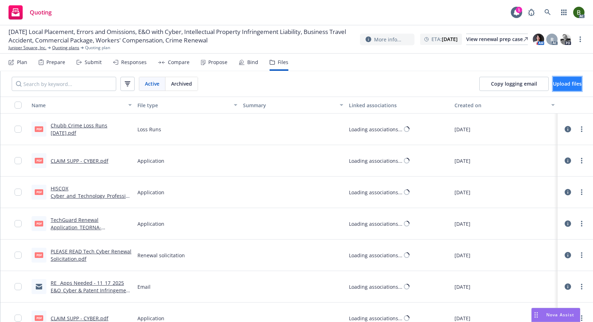
click at [557, 87] on button "Upload files" at bounding box center [567, 84] width 29 height 14
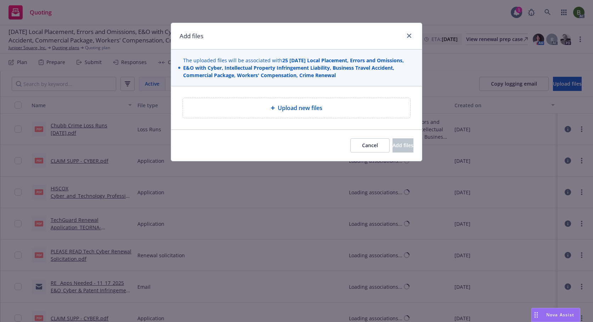
click at [271, 104] on div "Upload new files" at bounding box center [296, 108] width 216 height 8
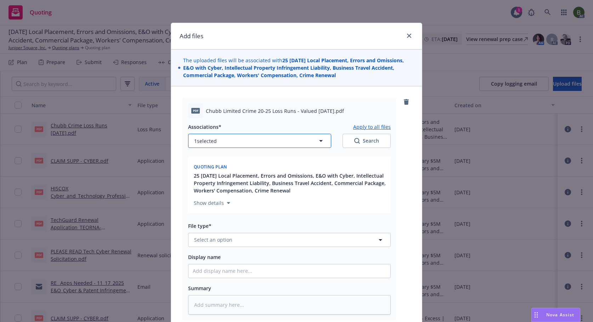
click at [255, 143] on button "1 selected" at bounding box center [259, 141] width 143 height 14
type textarea "x"
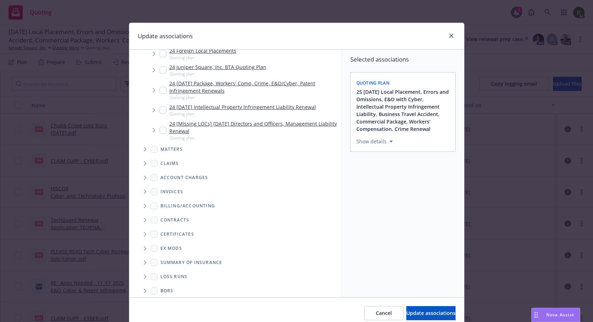
scroll to position [164, 0]
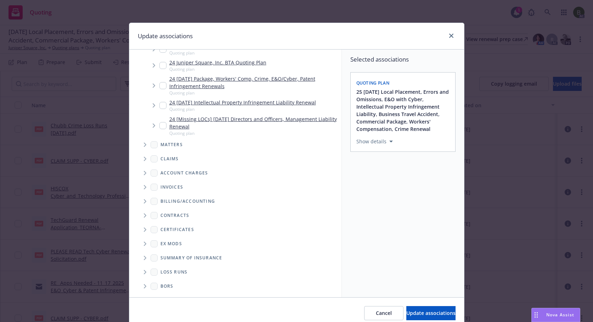
click at [143, 273] on span "Folder Tree Example" at bounding box center [144, 272] width 11 height 11
drag, startPoint x: 162, startPoint y: 284, endPoint x: 170, endPoint y: 281, distance: 7.8
click at [162, 284] on input "Folder Tree Example" at bounding box center [163, 284] width 7 height 7
checkbox input "true"
click at [376, 188] on div "Select an option" at bounding box center [399, 190] width 75 height 7
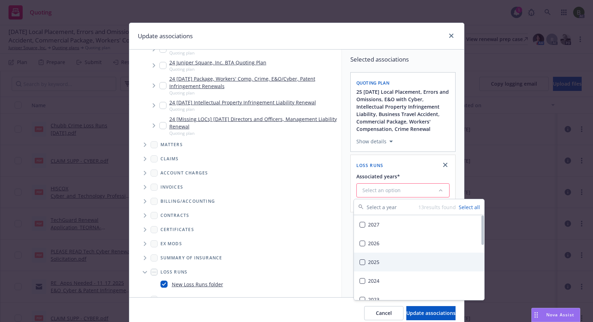
click at [374, 261] on div "2025" at bounding box center [419, 262] width 130 height 19
click at [418, 317] on button "Update associations" at bounding box center [430, 313] width 49 height 14
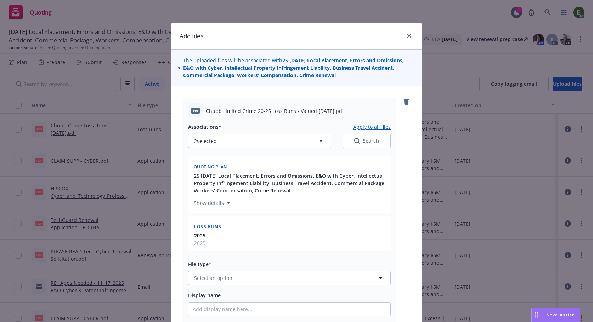
type textarea "x"
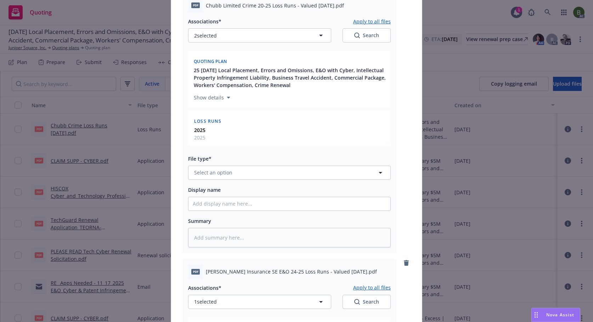
scroll to position [106, 0]
click at [271, 175] on button "Select an option" at bounding box center [289, 172] width 203 height 14
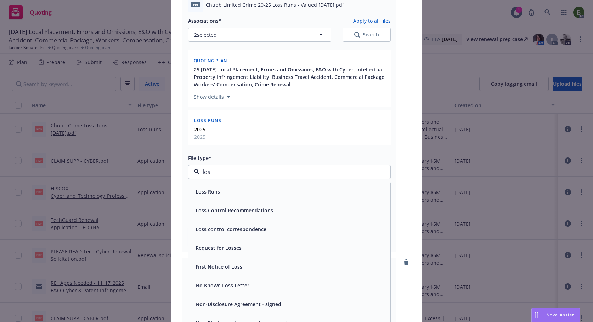
type input "loss"
click at [206, 191] on span "Loss Runs" at bounding box center [207, 191] width 24 height 7
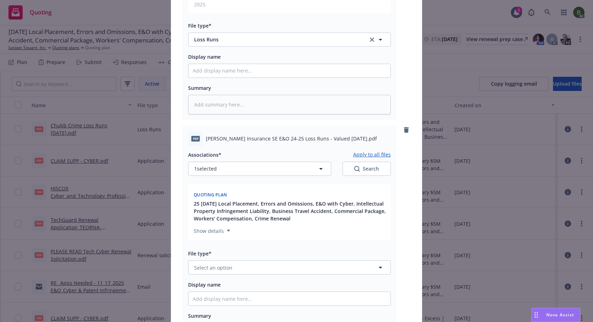
scroll to position [248, 0]
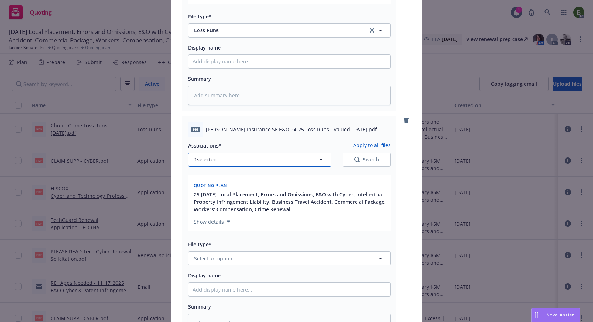
click at [229, 162] on button "1 selected" at bounding box center [259, 160] width 143 height 14
type textarea "x"
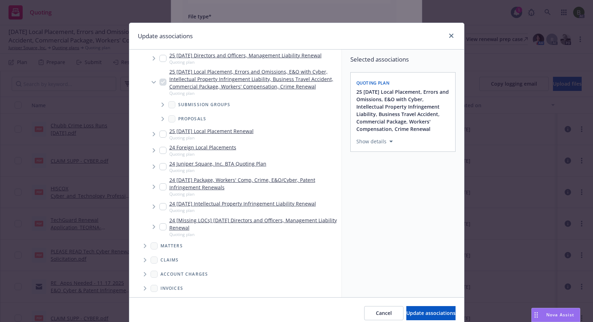
scroll to position [164, 0]
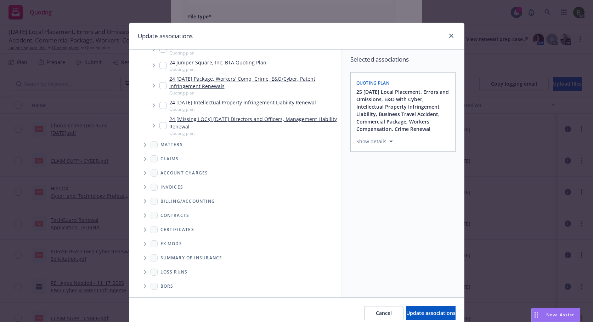
click at [140, 273] on span "Folder Tree Example" at bounding box center [144, 272] width 11 height 11
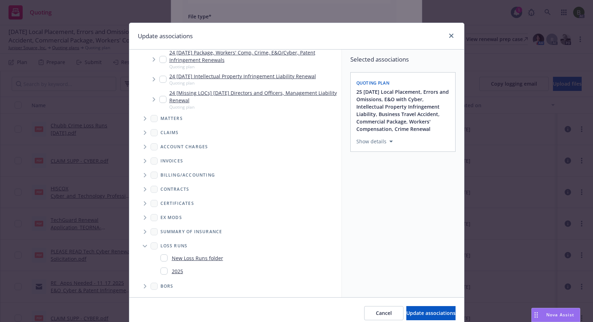
click at [174, 272] on link "2025" at bounding box center [177, 271] width 11 height 7
checkbox input "true"
click at [423, 312] on span "Update associations" at bounding box center [430, 313] width 49 height 7
type textarea "x"
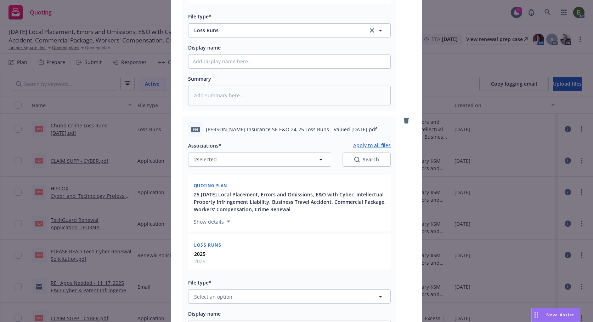
scroll to position [354, 0]
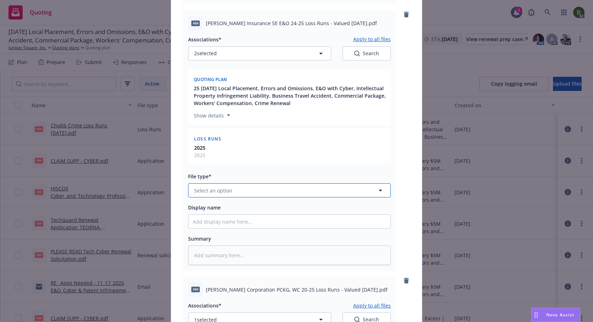
click at [234, 194] on button "Select an option" at bounding box center [289, 190] width 203 height 14
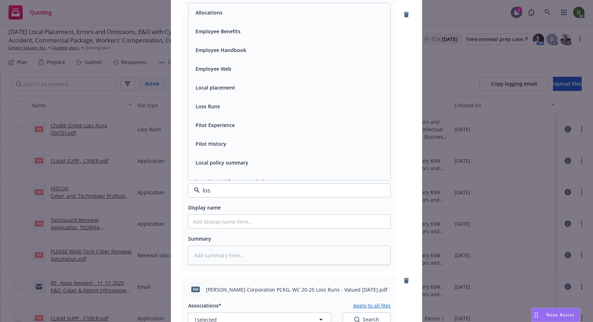
type input "loss"
click at [195, 16] on span "Loss Runs" at bounding box center [207, 12] width 24 height 7
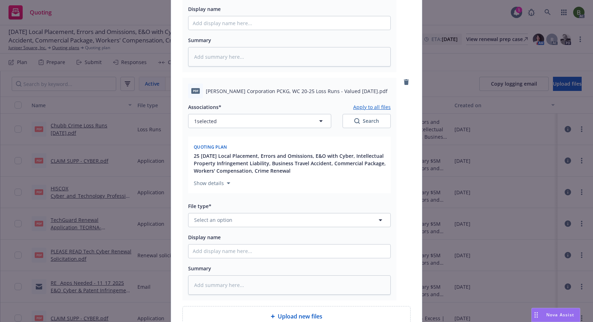
scroll to position [567, 0]
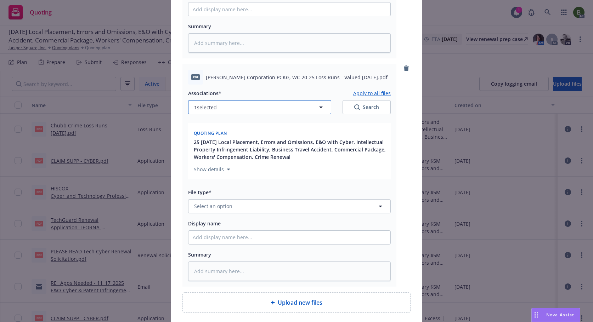
click at [214, 102] on button "1 selected" at bounding box center [259, 107] width 143 height 14
type textarea "x"
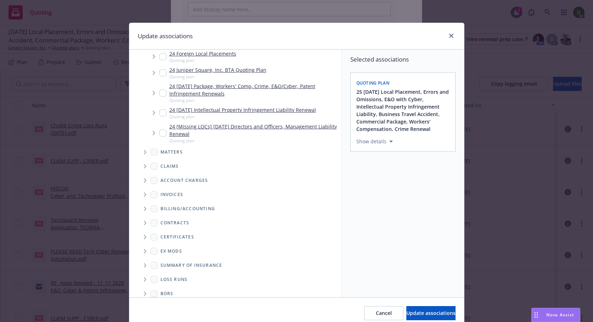
scroll to position [164, 0]
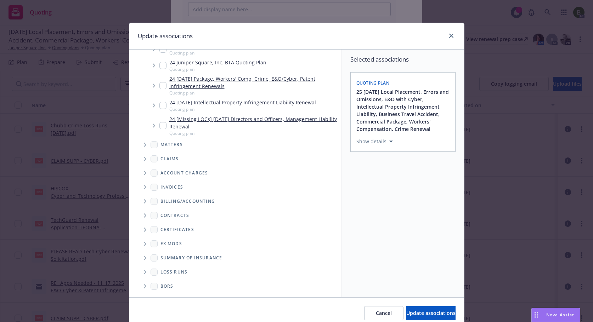
click at [144, 274] on span "Folder Tree Example" at bounding box center [144, 272] width 11 height 11
click at [178, 290] on div "New Loss Runs folder" at bounding box center [247, 284] width 184 height 13
click at [180, 294] on link "2025" at bounding box center [177, 297] width 11 height 7
checkbox input "true"
click at [406, 314] on span "Update associations" at bounding box center [430, 313] width 49 height 7
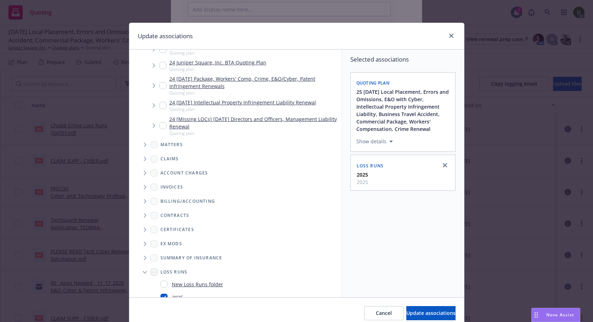
type textarea "x"
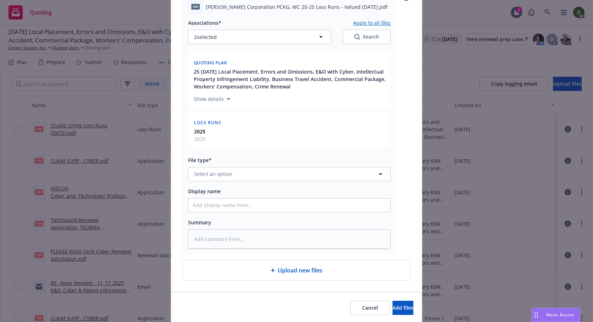
scroll to position [637, 0]
click at [243, 176] on button "Select an option" at bounding box center [289, 174] width 203 height 14
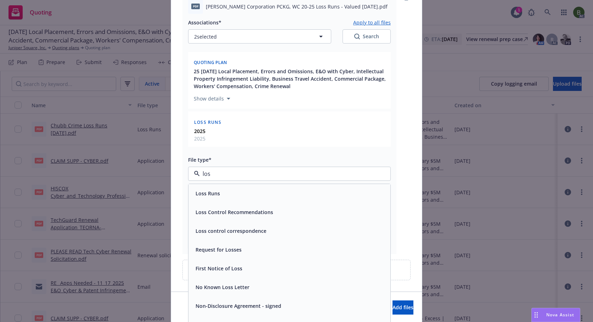
type input "loss"
click at [208, 193] on span "Loss Runs" at bounding box center [207, 193] width 24 height 7
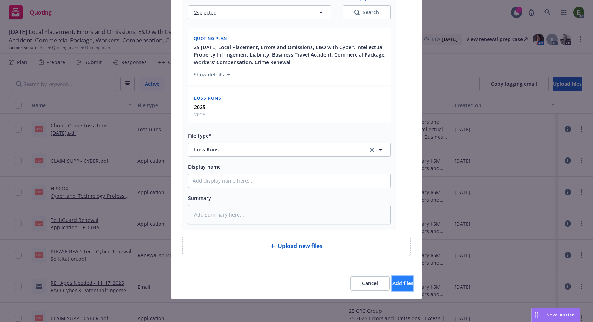
click at [392, 278] on button "Add files" at bounding box center [402, 284] width 21 height 14
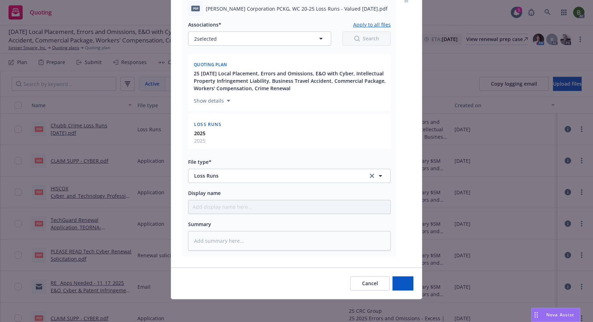
scroll to position [635, 0]
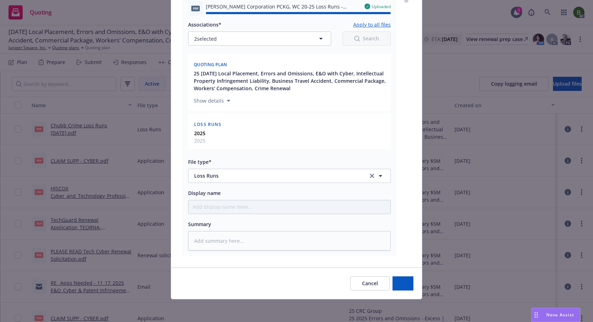
type textarea "x"
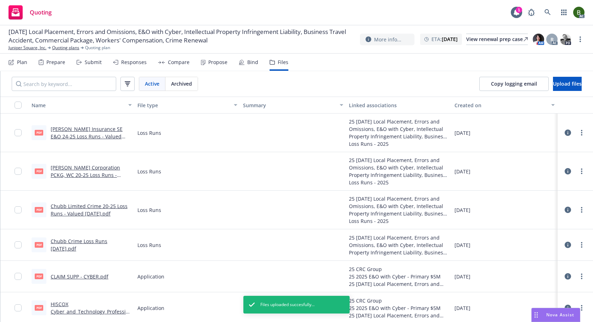
click at [564, 244] on icon at bounding box center [567, 245] width 6 height 6
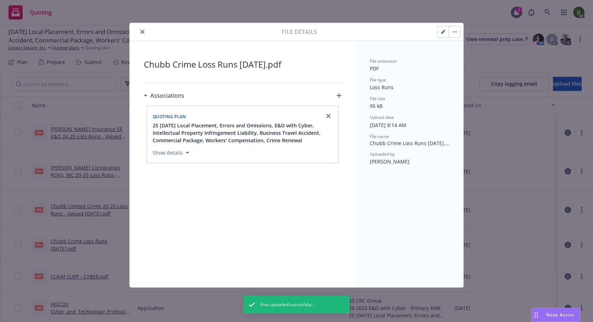
click at [142, 31] on icon "close" at bounding box center [142, 32] width 4 height 4
